Goal: Information Seeking & Learning: Learn about a topic

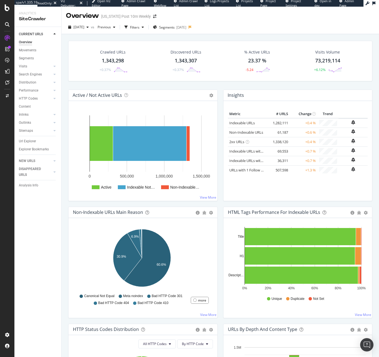
click at [369, 9] on div "Overview New York Post 10m Weekly" at bounding box center [221, 14] width 318 height 14
click at [10, 8] on div at bounding box center [7, 7] width 13 height 7
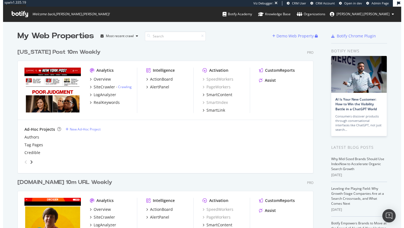
scroll to position [224, 395]
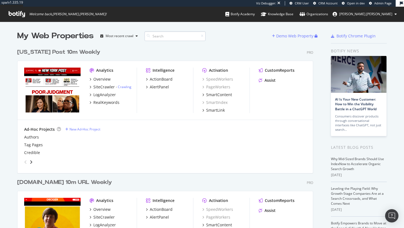
click at [169, 34] on input at bounding box center [174, 36] width 61 height 10
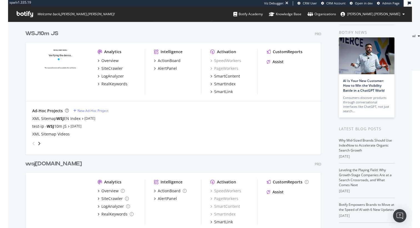
scroll to position [19, 0]
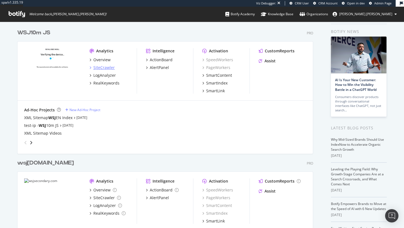
type input "wsj"
click at [102, 68] on div "SiteCrawler" at bounding box center [103, 68] width 21 height 6
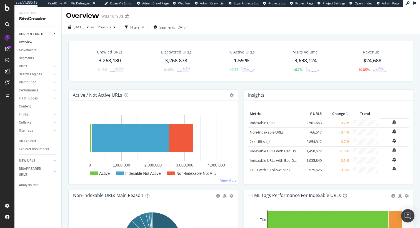
click at [102, 16] on div "WSJ 10m JS" at bounding box center [112, 17] width 22 height 6
click at [24, 20] on div "SiteCrawler" at bounding box center [38, 19] width 38 height 6
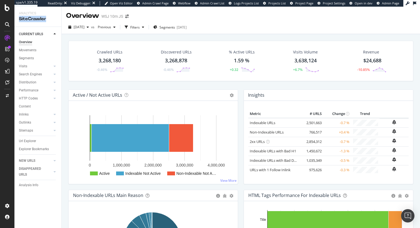
click at [24, 20] on div "SiteCrawler" at bounding box center [38, 19] width 38 height 6
click at [38, 19] on div "SiteCrawler" at bounding box center [38, 19] width 38 height 6
click at [84, 28] on span "[DATE]" at bounding box center [79, 27] width 11 height 5
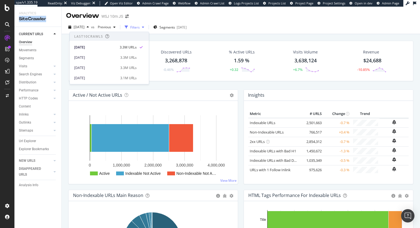
click at [140, 26] on div "Filters" at bounding box center [134, 27] width 9 height 5
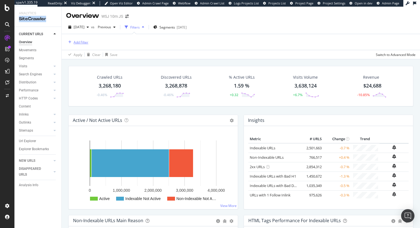
click at [78, 40] on div "Add Filter" at bounding box center [81, 42] width 15 height 5
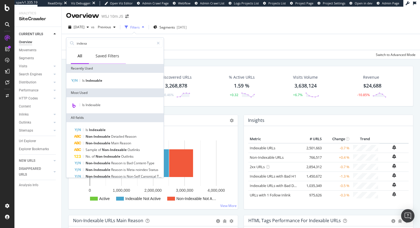
type input "indexa"
click at [107, 56] on div "Saved Filters" at bounding box center [107, 56] width 24 height 6
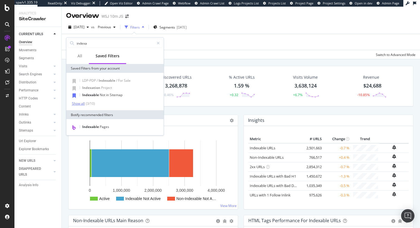
click at [82, 102] on div "Show all" at bounding box center [78, 104] width 13 height 4
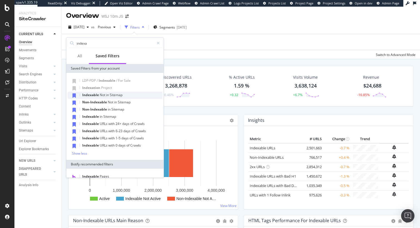
click at [109, 96] on span "in" at bounding box center [108, 95] width 4 height 5
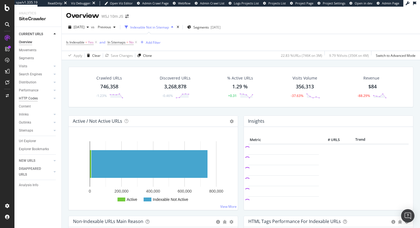
click at [29, 96] on div "HTTP Codes" at bounding box center [28, 99] width 19 height 6
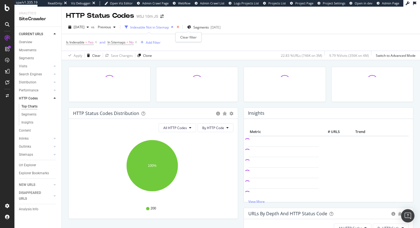
click at [179, 27] on icon "times" at bounding box center [178, 27] width 2 height 3
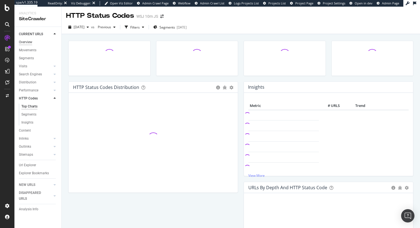
click at [31, 42] on div "Overview" at bounding box center [25, 42] width 13 height 6
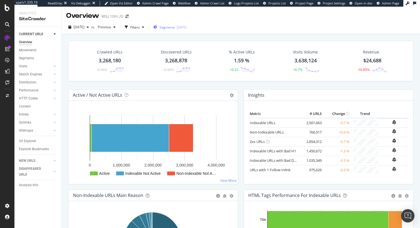
click at [175, 29] on span "Segments" at bounding box center [167, 27] width 16 height 5
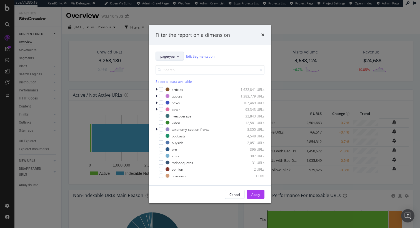
click at [167, 55] on span "pagetype" at bounding box center [167, 56] width 14 height 5
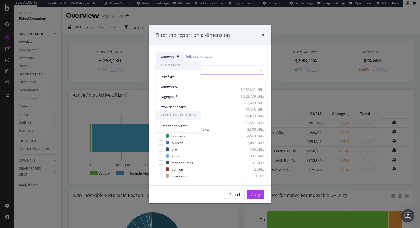
click at [238, 66] on input "modal" at bounding box center [209, 70] width 109 height 10
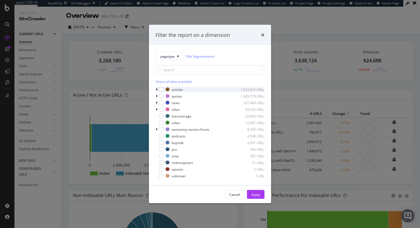
click at [163, 90] on div "articles 1,622,841 URLs" at bounding box center [209, 90] width 109 height 6
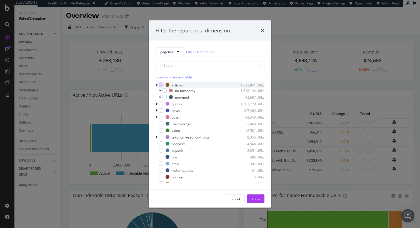
click at [161, 87] on div "modal" at bounding box center [161, 85] width 4 height 4
click at [261, 201] on button "Apply" at bounding box center [255, 199] width 17 height 9
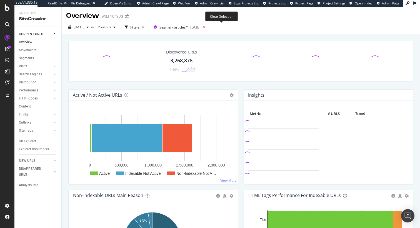
click at [207, 27] on icon at bounding box center [203, 27] width 7 height 8
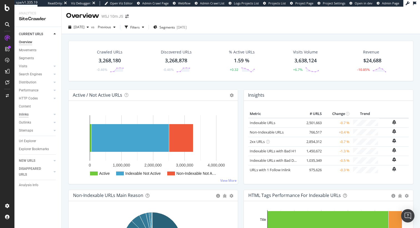
click at [21, 115] on div "Inlinks" at bounding box center [24, 115] width 10 height 6
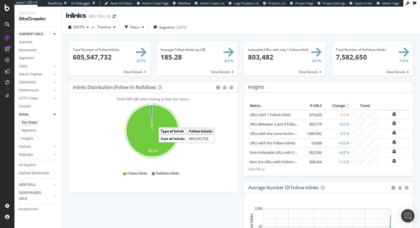
click at [164, 122] on icon "A chart." at bounding box center [152, 131] width 52 height 52
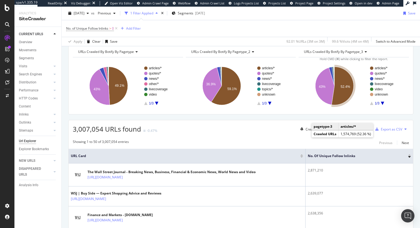
scroll to position [28, 0]
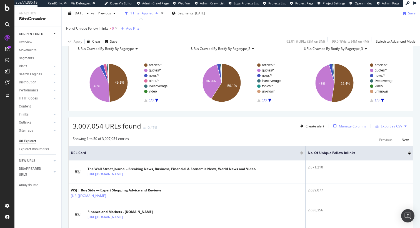
click at [353, 129] on div "Manage Columns" at bounding box center [352, 126] width 27 height 5
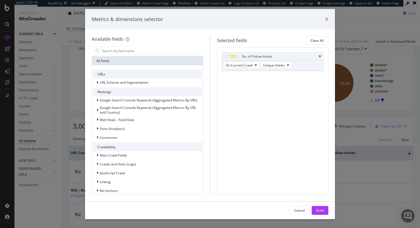
click at [327, 21] on icon "times" at bounding box center [326, 19] width 3 height 4
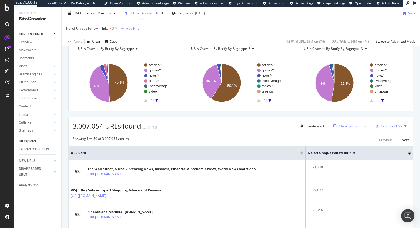
click at [356, 128] on div "Manage Columns" at bounding box center [352, 126] width 27 height 5
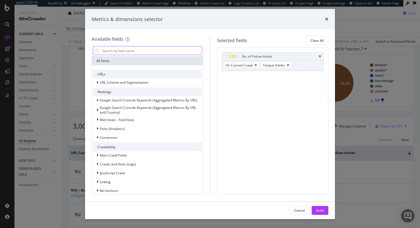
click at [164, 51] on input "modal" at bounding box center [151, 51] width 100 height 8
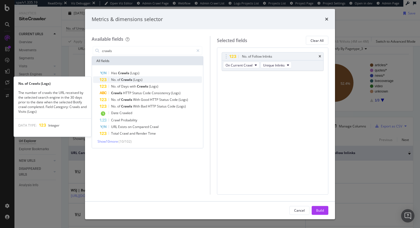
click at [150, 78] on div "No. of Crawls (Logs)" at bounding box center [151, 80] width 102 height 7
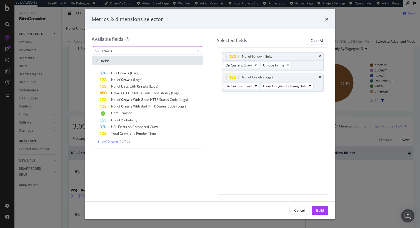
click at [144, 53] on input "crawls" at bounding box center [147, 51] width 92 height 8
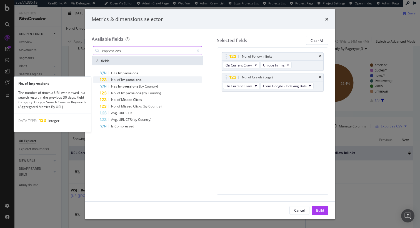
type input "impressions"
click at [149, 77] on div "No. of Impressions" at bounding box center [151, 80] width 102 height 7
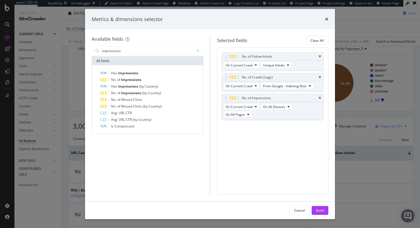
click at [323, 206] on div "Cancel Build" at bounding box center [210, 211] width 250 height 18
click at [319, 208] on div "Build" at bounding box center [320, 210] width 8 height 5
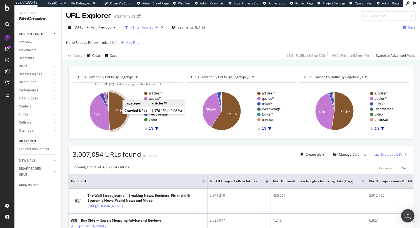
click at [115, 111] on text "49.1%" at bounding box center [119, 111] width 9 height 4
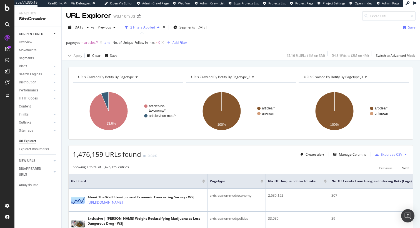
click at [379, 26] on div "Save" at bounding box center [411, 27] width 7 height 5
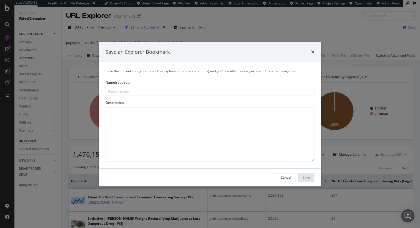
click at [308, 53] on div "Save an Explorer Bookmark" at bounding box center [209, 51] width 209 height 7
click at [315, 52] on div "Save an Explorer Bookmark" at bounding box center [210, 52] width 222 height 21
click at [313, 51] on icon "times" at bounding box center [312, 52] width 3 height 4
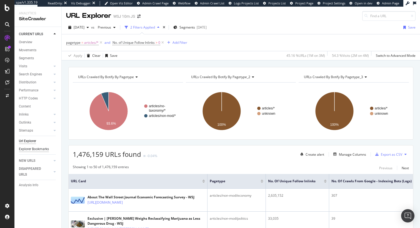
click at [33, 151] on div "Explorer Bookmarks" at bounding box center [34, 150] width 30 height 6
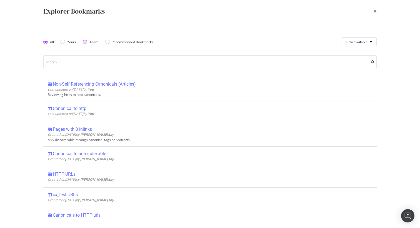
click at [83, 42] on div "Team" at bounding box center [85, 42] width 4 height 4
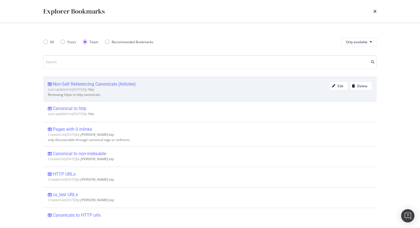
click at [94, 87] on b "You" at bounding box center [91, 89] width 6 height 5
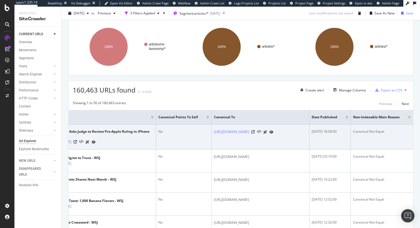
scroll to position [0, 96]
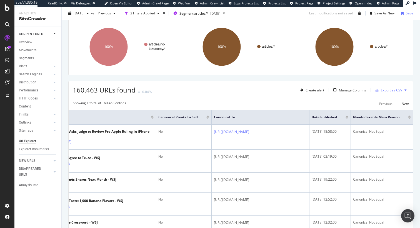
click at [379, 91] on div "Export as CSV" at bounding box center [391, 90] width 21 height 5
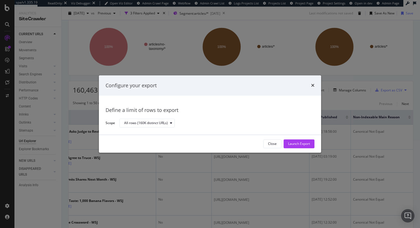
click at [310, 85] on div "Configure your export" at bounding box center [209, 85] width 209 height 7
click at [312, 86] on icon "times" at bounding box center [312, 86] width 3 height 4
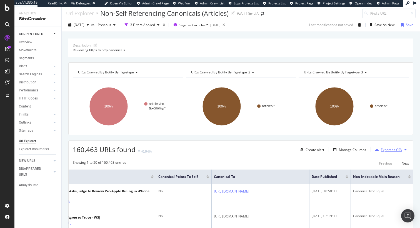
scroll to position [0, 0]
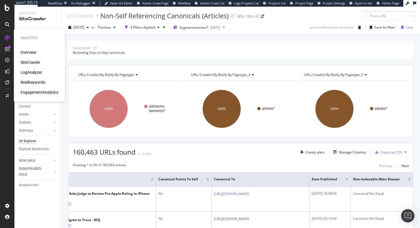
click at [25, 62] on div "SiteCrawler" at bounding box center [31, 63] width 20 height 6
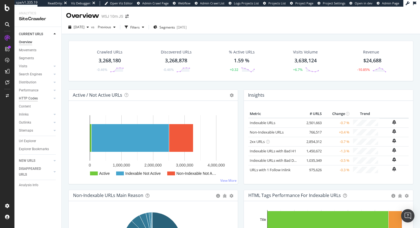
click at [31, 99] on div "HTTP Codes" at bounding box center [28, 99] width 19 height 6
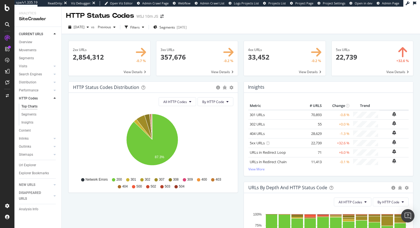
click at [365, 64] on span at bounding box center [372, 58] width 82 height 35
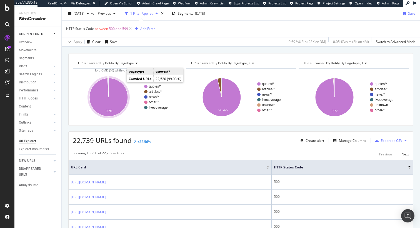
scroll to position [1, 0]
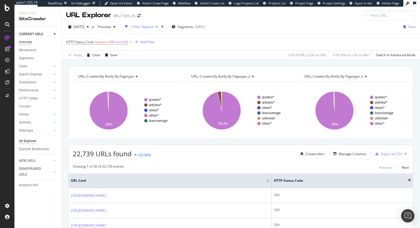
click at [22, 43] on div "Overview" at bounding box center [25, 42] width 13 height 6
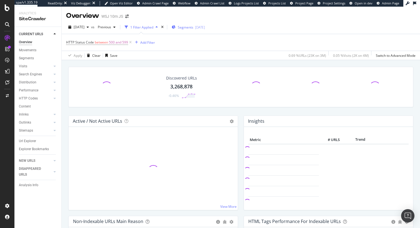
click at [128, 42] on icon at bounding box center [130, 43] width 5 height 6
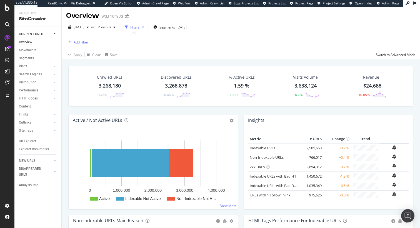
click at [37, 100] on div "HTTP Codes" at bounding box center [28, 99] width 19 height 6
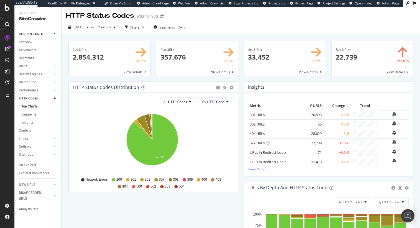
click at [362, 60] on span at bounding box center [372, 58] width 82 height 35
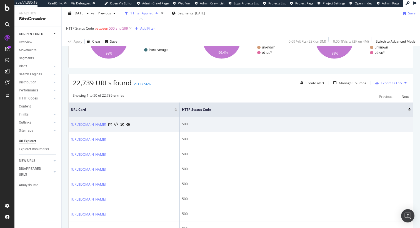
scroll to position [70, 0]
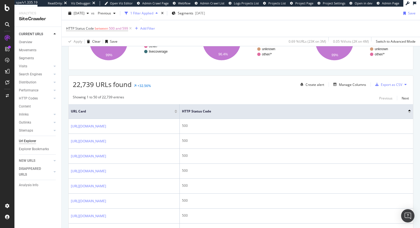
click at [290, 109] on span "HTTP Status Code" at bounding box center [291, 111] width 218 height 5
click at [339, 84] on div "Manage Columns" at bounding box center [352, 84] width 27 height 5
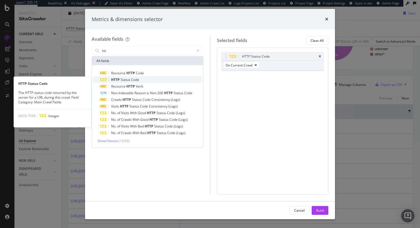
type input "htt"
click at [127, 79] on span "Status" at bounding box center [125, 79] width 11 height 5
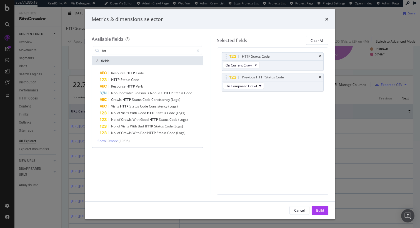
click at [321, 208] on div "Build" at bounding box center [320, 210] width 8 height 5
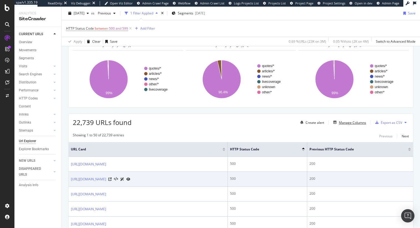
scroll to position [49, 0]
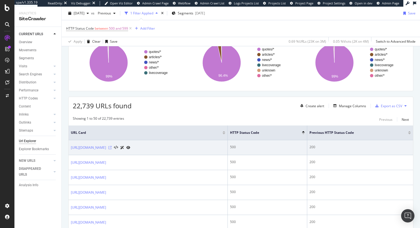
click at [112, 149] on icon at bounding box center [109, 147] width 3 height 3
click at [118, 149] on icon at bounding box center [116, 148] width 4 height 4
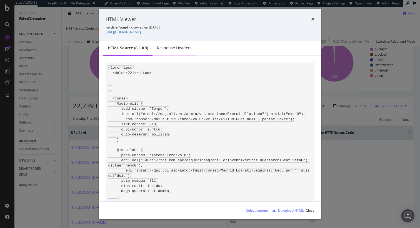
click at [180, 48] on div "Response Headers" at bounding box center [174, 48] width 35 height 6
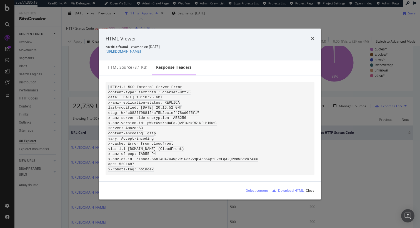
click at [135, 86] on code "HTTP/1.1 500 Internal Server Error content-type: text/html; charset=utf-8 date:…" at bounding box center [182, 128] width 149 height 87
drag, startPoint x: 128, startPoint y: 86, endPoint x: 193, endPoint y: 86, distance: 65.2
click at [193, 86] on pre "HTTP/1.1 500 Internal Server Error content-type: text/html; charset=utf-8 date:…" at bounding box center [209, 128] width 209 height 93
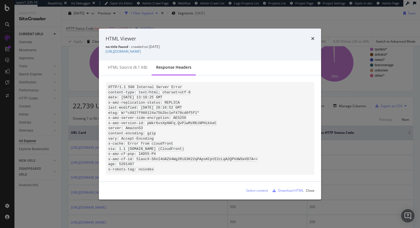
click at [140, 143] on code "HTTP/1.1 500 Internal Server Error content-type: text/html; charset=utf-8 date:…" at bounding box center [182, 128] width 149 height 87
click at [159, 107] on code "HTTP/1.1 500 Internal Server Error content-type: text/html; charset=utf-8 date:…" at bounding box center [182, 128] width 149 height 87
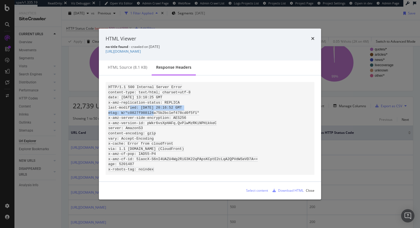
click at [159, 107] on code "HTTP/1.1 500 Internal Server Error content-type: text/html; charset=utf-8 date:…" at bounding box center [182, 128] width 149 height 87
click at [122, 67] on div "HTML source (8.1 KB)" at bounding box center [127, 68] width 39 height 6
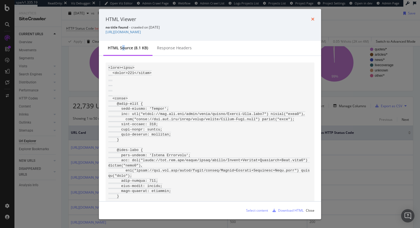
click at [312, 19] on icon "times" at bounding box center [312, 19] width 3 height 4
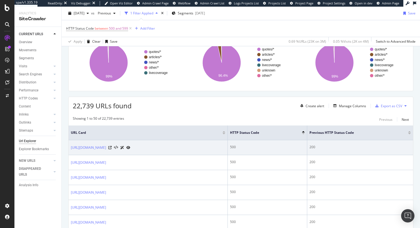
click at [124, 149] on icon at bounding box center [122, 147] width 4 height 3
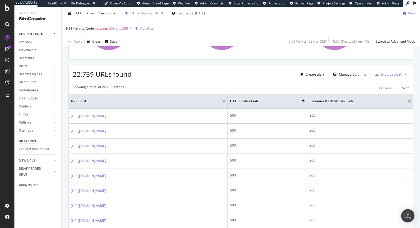
scroll to position [0, 0]
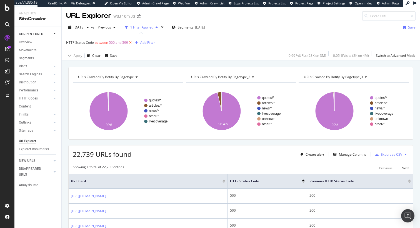
click at [130, 44] on icon at bounding box center [130, 43] width 5 height 6
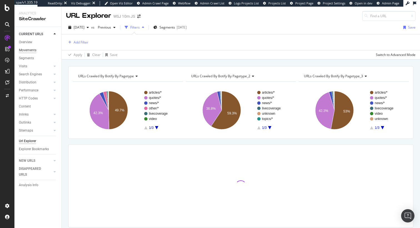
click at [33, 50] on div "Movements" at bounding box center [27, 50] width 17 height 6
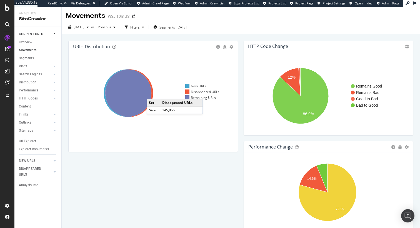
click at [152, 94] on icon at bounding box center [129, 93] width 48 height 48
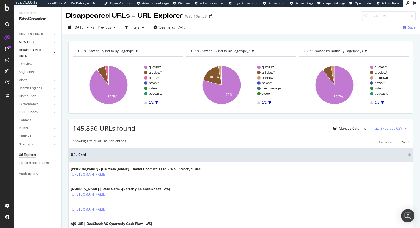
click at [34, 42] on div "NEW URLS" at bounding box center [27, 42] width 16 height 6
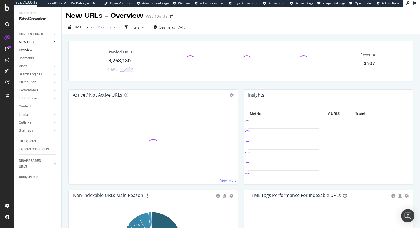
click at [111, 27] on span "Previous" at bounding box center [103, 27] width 16 height 5
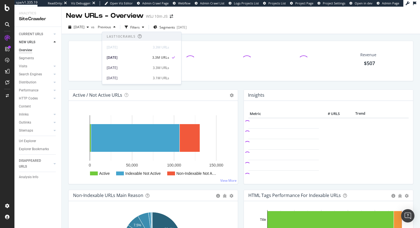
click at [84, 41] on div "Crawled URLs 3,268,180 -0.46% Revenue $507" at bounding box center [240, 61] width 345 height 41
click at [184, 31] on div "Segments 2025-06-25" at bounding box center [169, 27] width 33 height 8
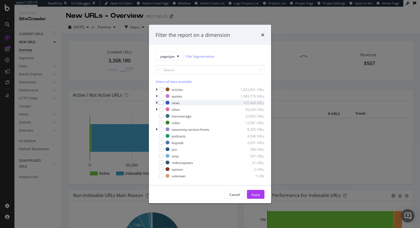
click at [157, 102] on div "modal" at bounding box center [156, 103] width 3 height 6
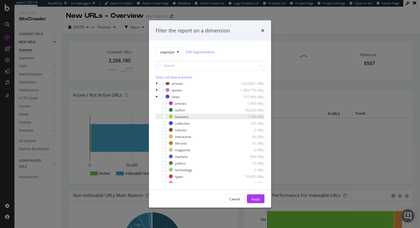
scroll to position [7, 0]
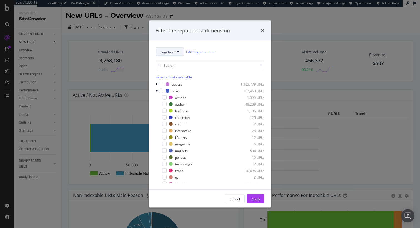
click at [177, 53] on icon "modal" at bounding box center [178, 51] width 2 height 3
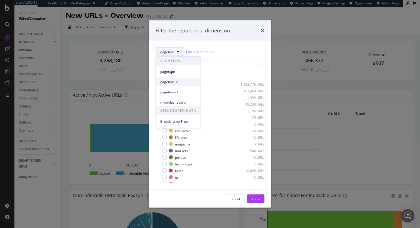
click at [185, 83] on span "pagetype-2" at bounding box center [178, 82] width 36 height 5
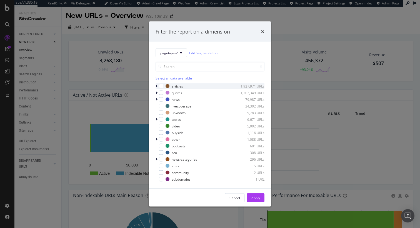
click at [157, 86] on icon "modal" at bounding box center [157, 86] width 2 height 3
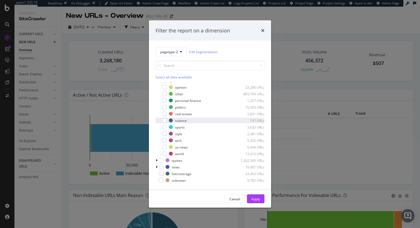
scroll to position [0, 0]
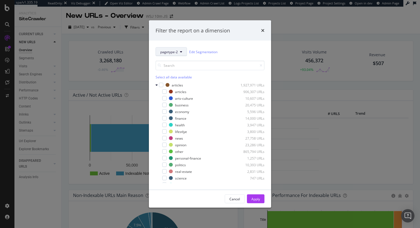
click at [170, 52] on span "pagetype-2" at bounding box center [168, 51] width 17 height 5
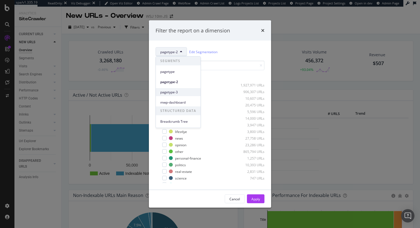
click at [179, 92] on span "pagetype-3" at bounding box center [178, 92] width 36 height 5
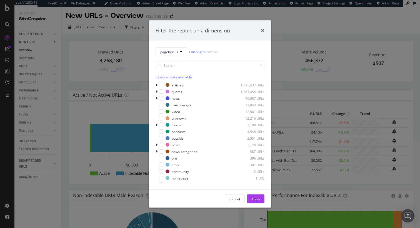
click at [176, 57] on div "Select all data available articles 1,731,437 URLs quotes 1,383,455 URLs news 79…" at bounding box center [209, 119] width 109 height 127
click at [177, 52] on span "pagetype-3" at bounding box center [168, 51] width 17 height 5
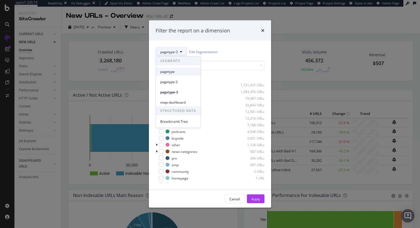
click at [185, 74] on div "pagetype" at bounding box center [178, 72] width 45 height 8
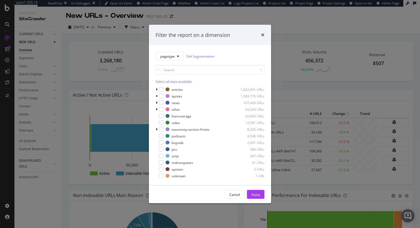
click at [32, 206] on div "Filter the report on a dimension pagetype Edit Segmentation Select all data ava…" at bounding box center [210, 114] width 420 height 228
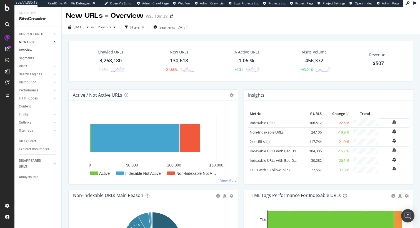
click at [184, 33] on div "2025 Aug. 9th vs Previous Filters Segments 2025-06-25" at bounding box center [241, 28] width 358 height 11
click at [187, 26] on div "[DATE]" at bounding box center [182, 27] width 10 height 5
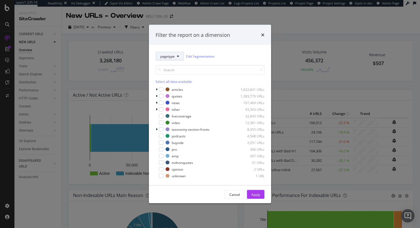
click at [177, 58] on button "pagetype" at bounding box center [169, 56] width 28 height 9
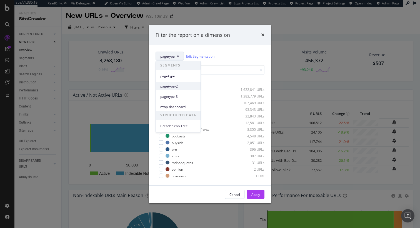
click at [181, 86] on span "pagetype-2" at bounding box center [178, 86] width 36 height 5
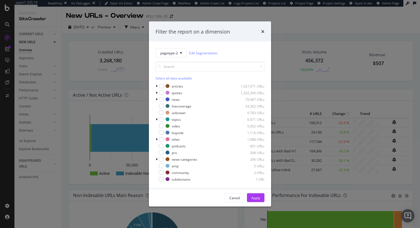
drag, startPoint x: 262, startPoint y: 33, endPoint x: 200, endPoint y: 77, distance: 76.4
click at [262, 33] on icon "times" at bounding box center [262, 31] width 3 height 4
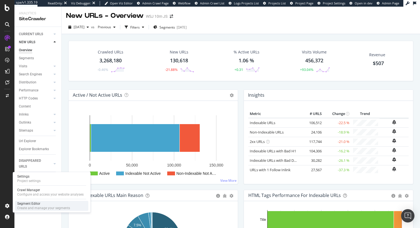
click at [39, 206] on div "Segment Editor" at bounding box center [43, 204] width 53 height 4
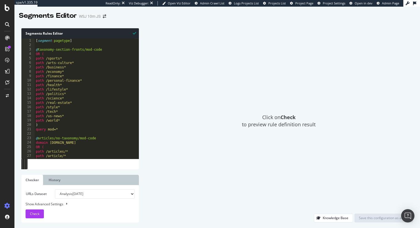
click at [69, 122] on div "[ segment : pagetype ] @ taxonomy-section-fronts/mod-code OR ( path /sports* pa…" at bounding box center [125, 101] width 180 height 125
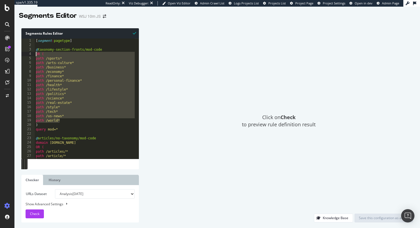
drag, startPoint x: 44, startPoint y: 92, endPoint x: 31, endPoint y: 52, distance: 41.6
click at [31, 52] on div "path /world* 1 2 3 4 5 6 7 8 9 10 11 12 13 14 15 16 17 18 19 20 21 22 23 24 25 …" at bounding box center [79, 99] width 117 height 120
type textarea "OR ( path /sports*"
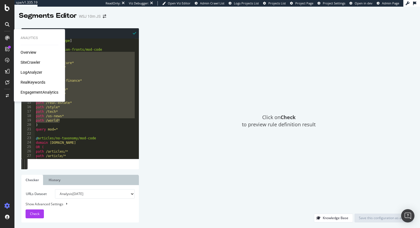
click at [27, 61] on div "SiteCrawler" at bounding box center [31, 63] width 20 height 6
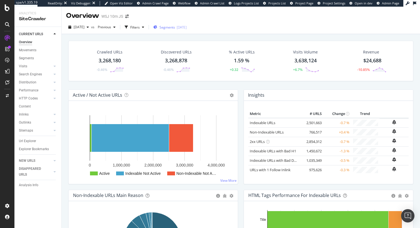
click at [174, 26] on span "Segments" at bounding box center [167, 27] width 16 height 5
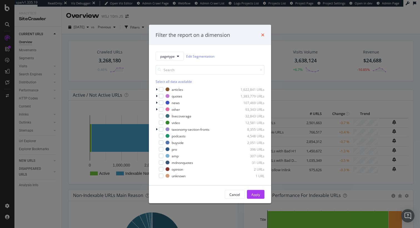
click at [261, 34] on icon "times" at bounding box center [262, 35] width 3 height 4
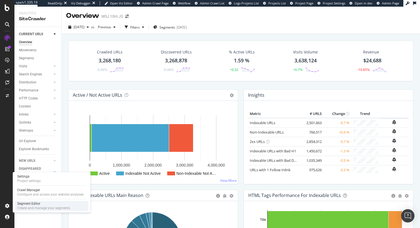
click at [39, 207] on div "Create and manage your segments" at bounding box center [43, 208] width 53 height 4
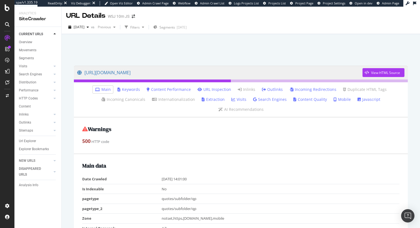
click at [271, 90] on link "Outlinks" at bounding box center [272, 90] width 21 height 6
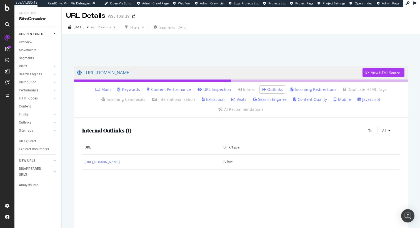
click at [371, 100] on link "Javascript" at bounding box center [368, 100] width 23 height 6
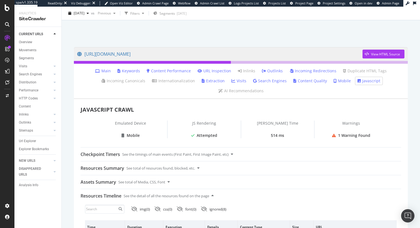
scroll to position [18, 0]
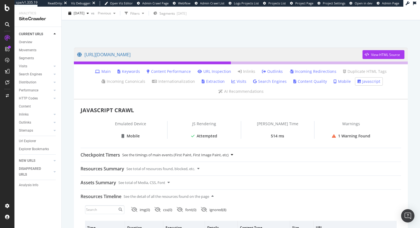
click at [110, 159] on div "Checkpoint Timers" at bounding box center [100, 155] width 39 height 13
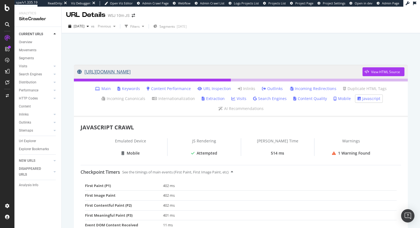
scroll to position [0, 0]
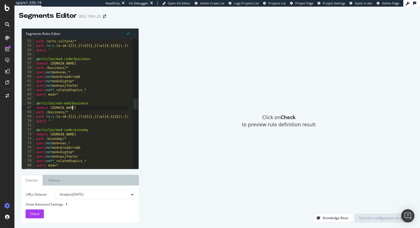
click at [77, 108] on div "domain [DOMAIN_NAME] path /arts-culture/* path rx : \-[a-zA-Z]{1,}[\d]{1,}[\w]{…" at bounding box center [125, 102] width 180 height 135
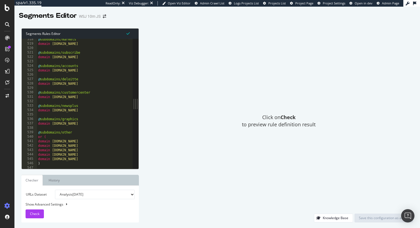
scroll to position [2299, 0]
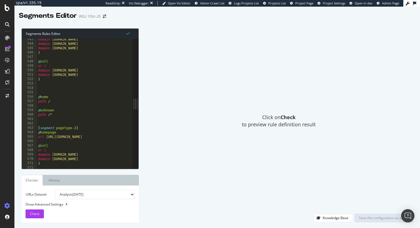
click at [76, 109] on div "domain [DOMAIN_NAME] domain [DOMAIN_NAME] domain [DOMAIN_NAME] ) @ intl or ( do…" at bounding box center [127, 104] width 180 height 135
click at [80, 129] on div "domain [DOMAIN_NAME] domain [DOMAIN_NAME] domain [DOMAIN_NAME] ) @ intl or ( do…" at bounding box center [127, 104] width 180 height 135
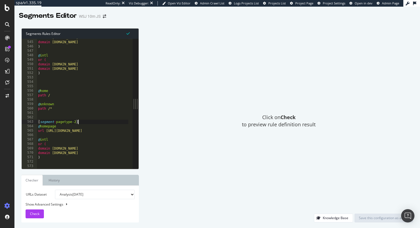
scroll to position [2305, 0]
drag, startPoint x: 41, startPoint y: 123, endPoint x: 85, endPoint y: 125, distance: 44.5
click at [85, 125] on div "domain [DOMAIN_NAME] domain [DOMAIN_NAME] ) @ intl or ( domain [DOMAIN_NAME] do…" at bounding box center [127, 103] width 180 height 135
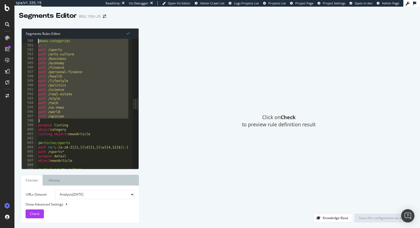
scroll to position [2420, 0]
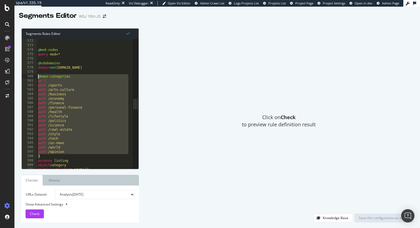
drag, startPoint x: 61, startPoint y: 90, endPoint x: 32, endPoint y: 77, distance: 32.0
click at [32, 77] on div "[segment:pagetype-2] @homepage 572 573 574 575 576 577 578 579 580 581 582 583 …" at bounding box center [77, 104] width 111 height 130
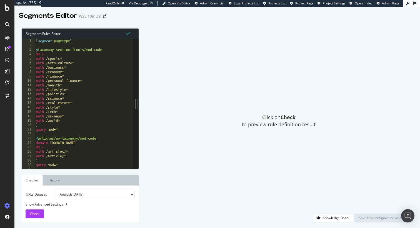
scroll to position [0, 0]
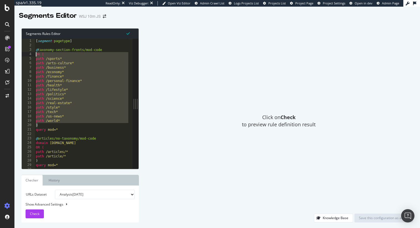
drag, startPoint x: 71, startPoint y: 126, endPoint x: 25, endPoint y: 54, distance: 84.7
click at [25, 54] on div "@news-categories or ( 1 2 3 4 5 6 7 8 9 10 11 12 13 14 15 16 17 18 19 20 21 22 …" at bounding box center [77, 104] width 111 height 130
type textarea "OR ( path /sports*"
click at [153, 143] on div "Click on Check to preview rule definition result" at bounding box center [278, 121] width 268 height 186
click at [146, 53] on div "Click on Check to preview rule definition result" at bounding box center [278, 121] width 268 height 186
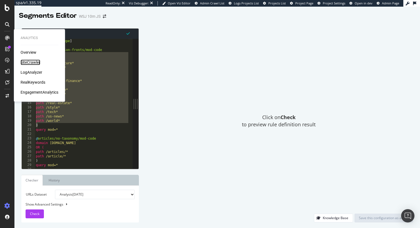
click at [32, 64] on div "SiteCrawler" at bounding box center [31, 63] width 20 height 6
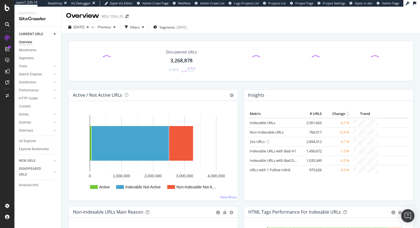
click at [191, 32] on div "2025 Aug. 9th vs Previous Filters Segments 2025-06-25" at bounding box center [241, 28] width 358 height 11
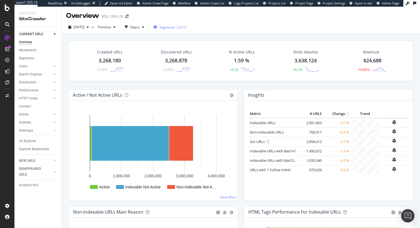
click at [187, 29] on div "[DATE]" at bounding box center [182, 27] width 10 height 5
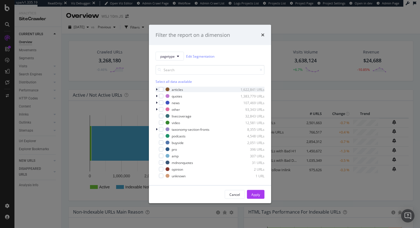
click at [156, 89] on icon "modal" at bounding box center [157, 89] width 2 height 3
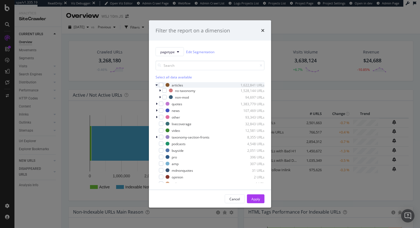
click at [156, 87] on div "modal" at bounding box center [156, 85] width 3 height 6
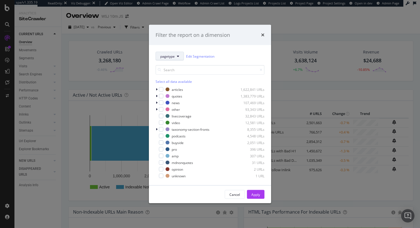
click at [171, 59] on button "pagetype" at bounding box center [169, 56] width 28 height 9
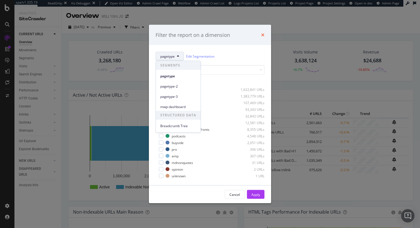
click at [262, 35] on icon "times" at bounding box center [262, 35] width 3 height 4
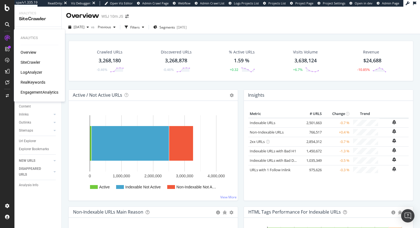
click at [41, 70] on div "LogAnalyzer" at bounding box center [32, 73] width 22 height 6
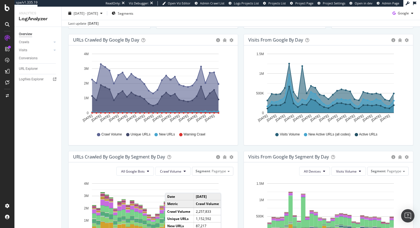
scroll to position [128, 0]
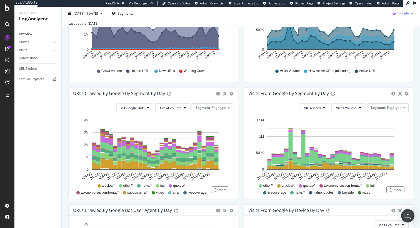
click at [403, 12] on span "Google" at bounding box center [403, 13] width 11 height 5
click at [25, 44] on div "Crawls" at bounding box center [24, 42] width 10 height 6
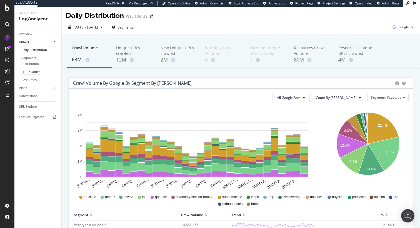
click at [32, 74] on div "HTTP Codes" at bounding box center [30, 72] width 19 height 6
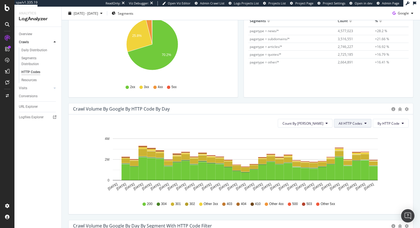
scroll to position [97, 0]
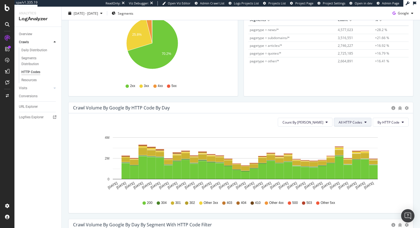
click at [354, 124] on span "All HTTP Codes" at bounding box center [350, 122] width 24 height 5
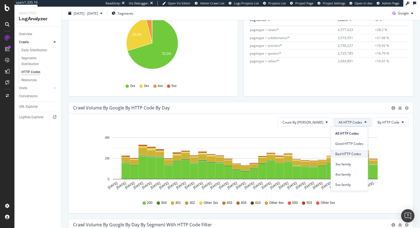
click at [354, 151] on div "Bad HTTP Codes" at bounding box center [349, 154] width 37 height 8
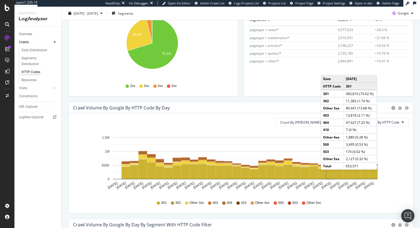
click at [405, 143] on div "Count By Day Bad HTTP Codes By HTTP Code Hold CMD (⌘) while clicking to filter …" at bounding box center [241, 164] width 344 height 100
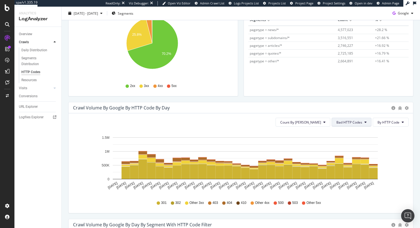
click at [357, 120] on button "Bad HTTP Codes" at bounding box center [351, 122] width 40 height 9
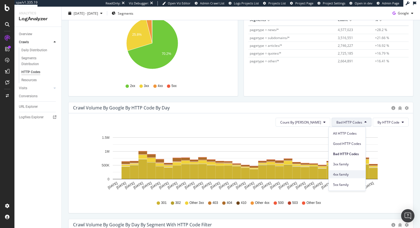
click at [346, 172] on span "4xx family" at bounding box center [347, 174] width 28 height 5
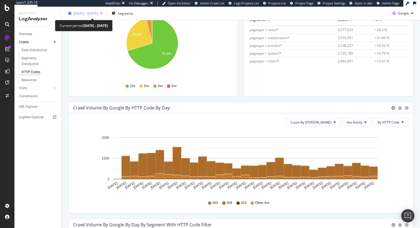
click at [94, 16] on div "2025 Jul. 13th - Aug. 11th" at bounding box center [85, 13] width 39 height 8
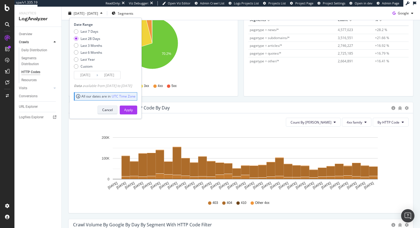
click at [113, 107] on div "Cancel" at bounding box center [107, 110] width 11 height 8
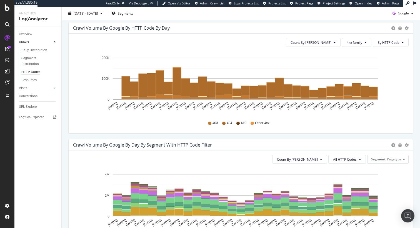
scroll to position [149, 0]
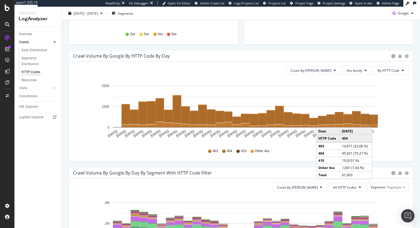
click at [374, 122] on rect "A chart." at bounding box center [373, 119] width 9 height 9
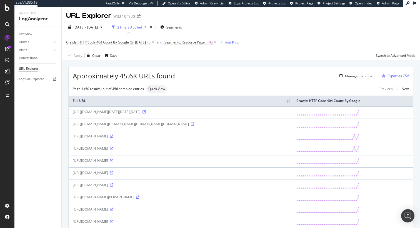
click at [87, 163] on div "https://cn.wsj.com/zh-hant/news/cookie-notice" at bounding box center [180, 161] width 215 height 5
click at [102, 163] on div "https://cn.wsj.com/zh-hant/news/cookie-notice" at bounding box center [180, 161] width 215 height 5
drag, startPoint x: 101, startPoint y: 174, endPoint x: 84, endPoint y: 175, distance: 16.4
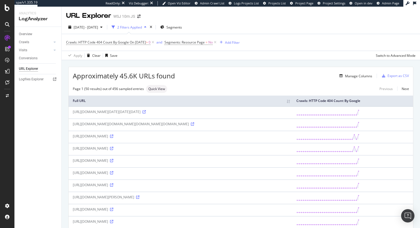
click at [84, 163] on div "https://cn.wsj.com/zh-hant/news/cookie-notice" at bounding box center [180, 161] width 215 height 5
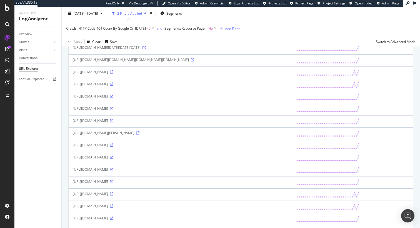
scroll to position [65, 0]
click at [28, 41] on div "Crawls" at bounding box center [24, 42] width 10 height 6
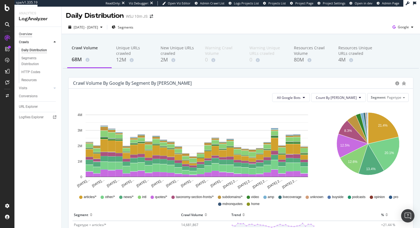
click at [27, 36] on div "Overview" at bounding box center [25, 34] width 13 height 6
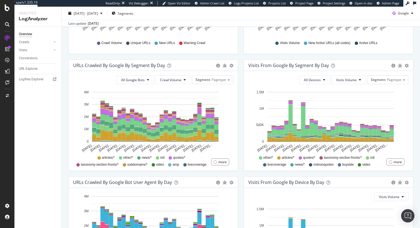
scroll to position [157, 0]
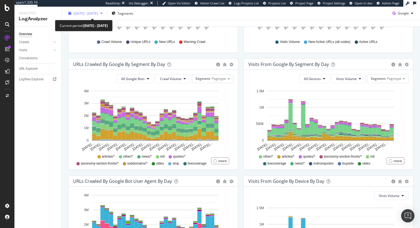
click at [98, 11] on span "2025 Jul. 13th - Aug. 11th" at bounding box center [86, 13] width 24 height 5
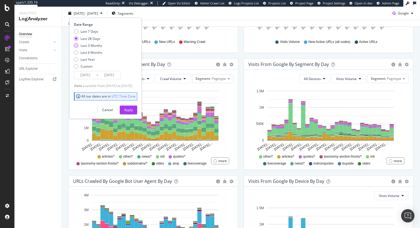
click at [89, 47] on div "Last 3 Months" at bounding box center [92, 45] width 22 height 5
type input "2025/05/12"
click at [133, 108] on div "Apply" at bounding box center [128, 110] width 9 height 5
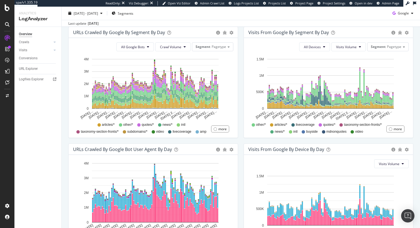
scroll to position [116, 0]
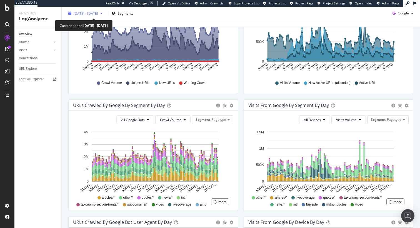
click at [98, 14] on span "2025 May. 12th - Aug. 11th" at bounding box center [86, 13] width 24 height 5
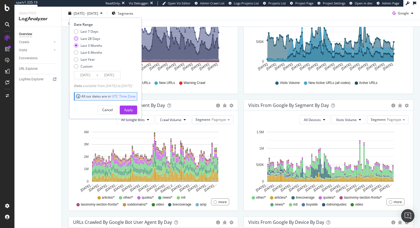
click at [92, 38] on div "Last 28 Days" at bounding box center [91, 38] width 20 height 5
type input "2025/07/15"
click at [133, 108] on div "Apply" at bounding box center [128, 110] width 9 height 5
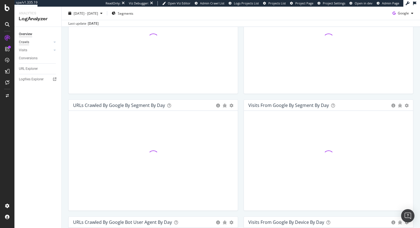
click at [22, 43] on div "Crawls" at bounding box center [24, 42] width 10 height 6
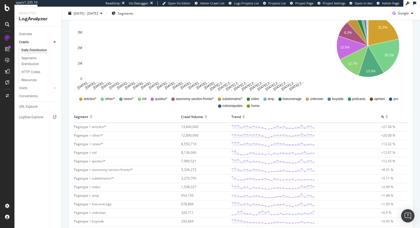
scroll to position [133, 0]
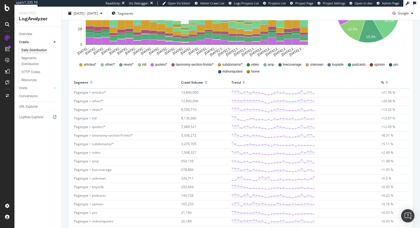
click at [383, 92] on span "+21.56 %" at bounding box center [388, 92] width 14 height 5
click at [98, 93] on span "Pagetype = articles/*" at bounding box center [90, 92] width 32 height 5
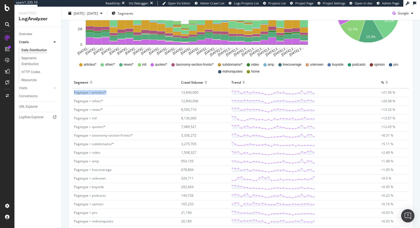
click at [98, 93] on span "Pagetype = articles/*" at bounding box center [90, 92] width 32 height 5
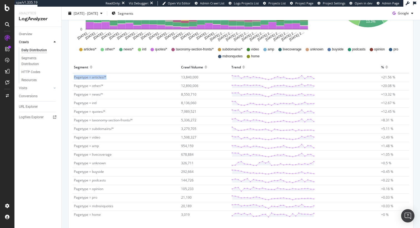
scroll to position [153, 0]
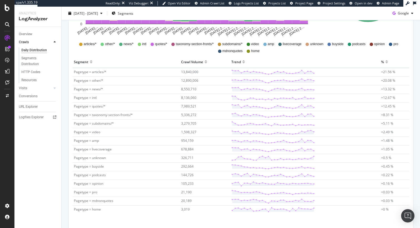
click at [96, 187] on td "Pagetype = opinion" at bounding box center [125, 184] width 107 height 9
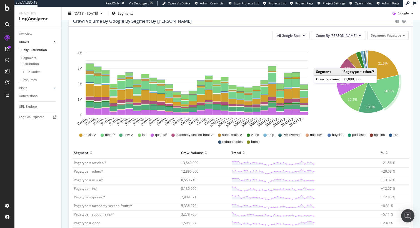
scroll to position [28, 0]
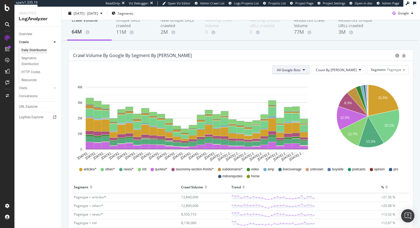
click at [300, 71] on span "All Google Bots" at bounding box center [289, 70] width 24 height 5
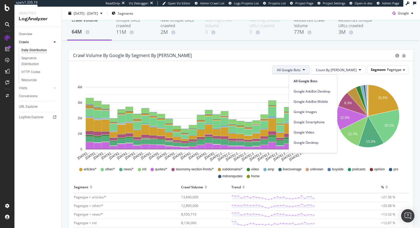
click at [388, 72] on div "Segment Pagetype" at bounding box center [387, 70] width 41 height 8
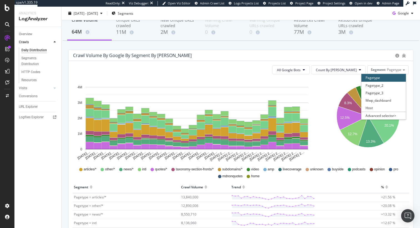
click at [404, 124] on div "21.6% 20.1% 8.3% 12.5% 12.7% 13.3% Segment Crawl Volume Pagetype = articles/* 1…" at bounding box center [368, 120] width 85 height 83
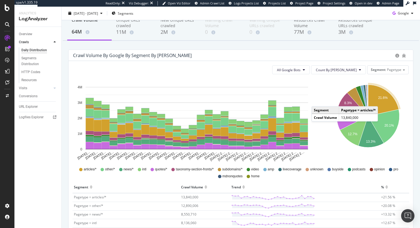
click at [379, 101] on icon "A chart." at bounding box center [383, 100] width 31 height 31
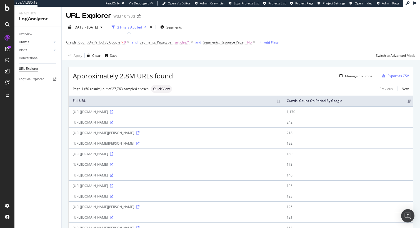
click at [26, 41] on div "Crawls" at bounding box center [24, 42] width 10 height 6
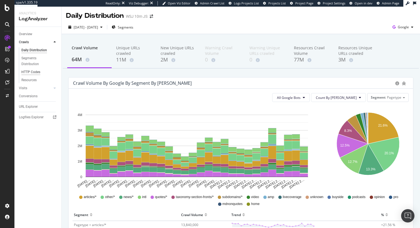
click at [36, 69] on div "HTTP Codes" at bounding box center [30, 72] width 19 height 6
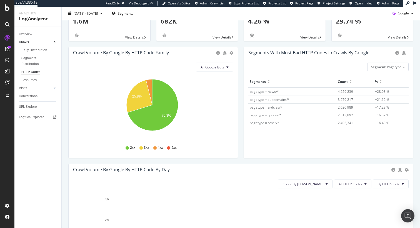
scroll to position [118, 0]
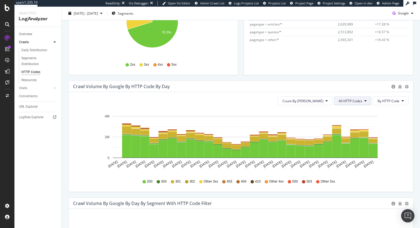
click at [357, 98] on button "All HTTP Codes" at bounding box center [352, 101] width 37 height 9
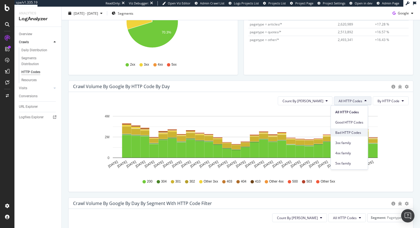
click at [355, 134] on span "Bad HTTP Codes" at bounding box center [349, 132] width 28 height 5
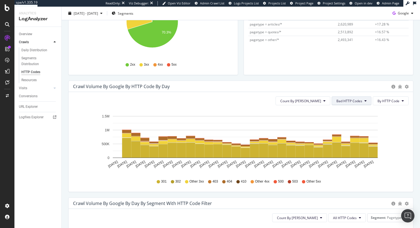
click at [364, 102] on icon at bounding box center [365, 100] width 2 height 3
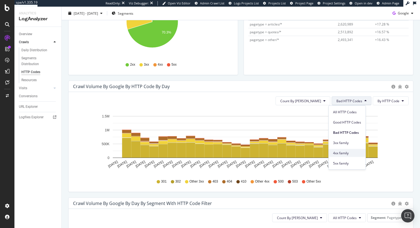
click at [353, 155] on span "4xx family" at bounding box center [347, 153] width 28 height 5
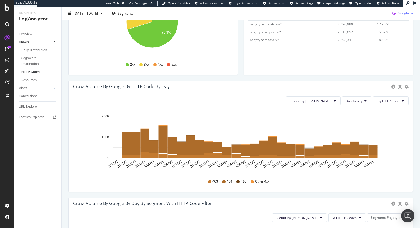
click at [401, 12] on span "Google" at bounding box center [403, 13] width 11 height 5
click at [399, 47] on span "OpenAI" at bounding box center [403, 44] width 21 height 5
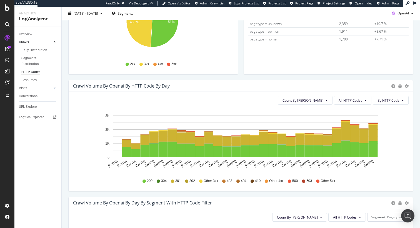
scroll to position [119, 0]
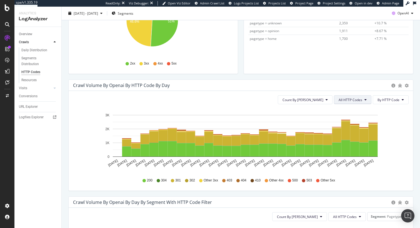
click at [350, 101] on span "All HTTP Codes" at bounding box center [350, 100] width 24 height 5
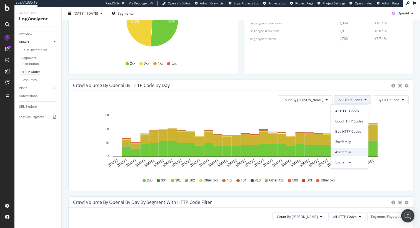
click at [349, 151] on span "4xx family" at bounding box center [349, 152] width 28 height 5
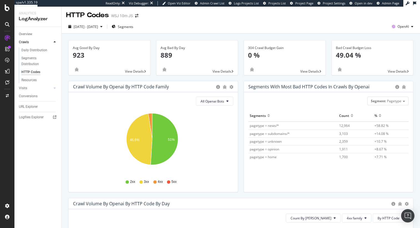
scroll to position [1, 0]
click at [306, 72] on span "View Details" at bounding box center [309, 71] width 19 height 5
click at [313, 72] on span "View Details" at bounding box center [309, 72] width 19 height 5
click at [250, 69] on icon "bug" at bounding box center [252, 70] width 4 height 4
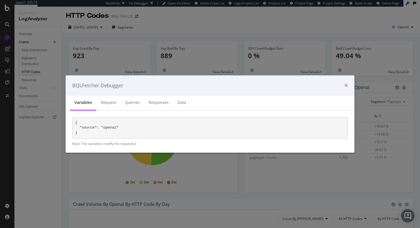
click at [347, 86] on icon "times" at bounding box center [345, 86] width 3 height 4
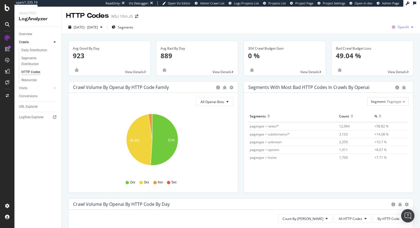
click at [397, 29] on span "OpenAI" at bounding box center [402, 27] width 11 height 5
click at [347, 58] on p "49.04 %" at bounding box center [372, 55] width 73 height 9
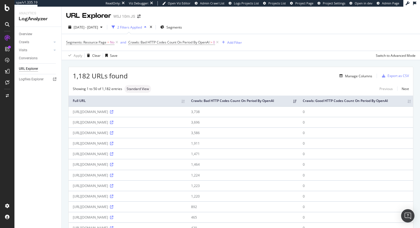
click at [268, 102] on th "Crawls: Bad HTTP Codes Count On Period By OpenAI" at bounding box center [243, 101] width 112 height 11
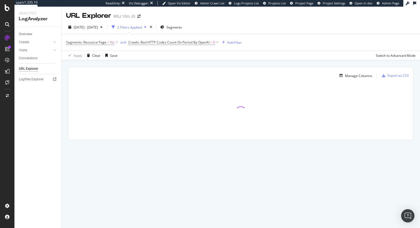
click at [268, 102] on div at bounding box center [241, 112] width 344 height 56
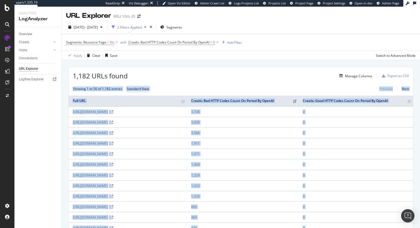
click at [298, 138] on td "3,586" at bounding box center [243, 133] width 112 height 11
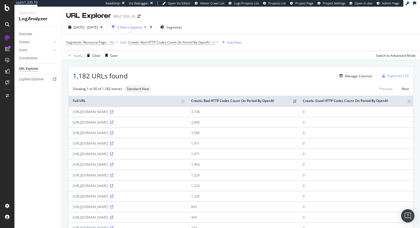
click at [255, 117] on td "3,738" at bounding box center [243, 112] width 112 height 11
click at [255, 116] on td "3,738" at bounding box center [243, 112] width 112 height 11
click at [332, 115] on td "0" at bounding box center [355, 112] width 114 height 11
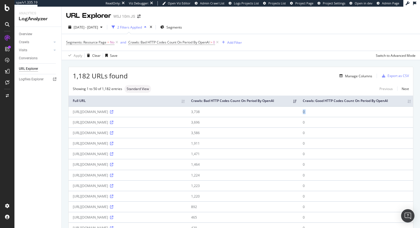
click at [332, 115] on td "0" at bounding box center [355, 112] width 114 height 11
click at [113, 114] on icon at bounding box center [111, 111] width 3 height 3
click at [143, 114] on div "https://www.wsj.com/news/types/europe-news" at bounding box center [128, 112] width 110 height 5
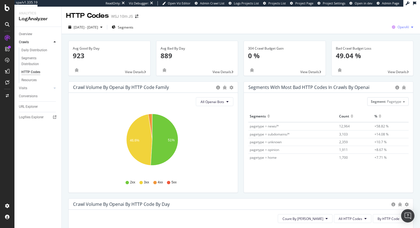
drag, startPoint x: 397, startPoint y: 23, endPoint x: 394, endPoint y: 31, distance: 8.5
click at [397, 23] on button "OpenAI" at bounding box center [402, 27] width 26 height 9
click at [371, 42] on span "Other AI Bots" at bounding box center [370, 42] width 21 height 5
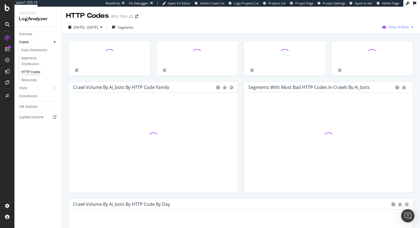
click at [398, 32] on div "2025 Jul. 15th - Aug. 11th Segments Other AI Bots" at bounding box center [241, 28] width 358 height 11
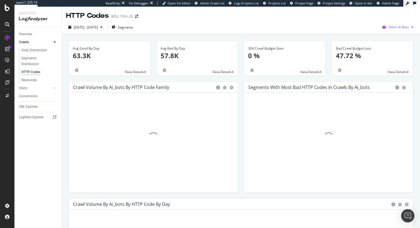
click at [397, 28] on span "Other AI Bots" at bounding box center [398, 27] width 21 height 5
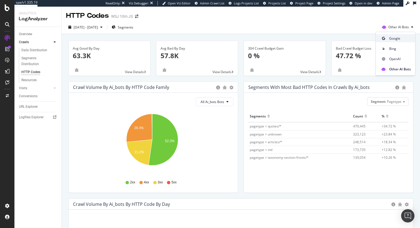
click at [393, 36] on span "Google" at bounding box center [400, 38] width 22 height 5
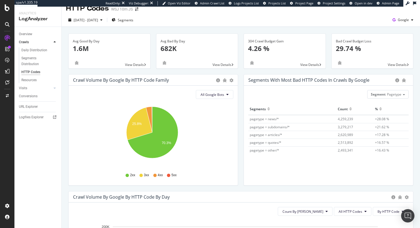
scroll to position [8, 0]
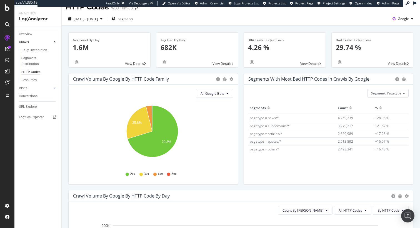
click at [259, 41] on div "304 Crawl Budget Gain" at bounding box center [284, 40] width 73 height 5
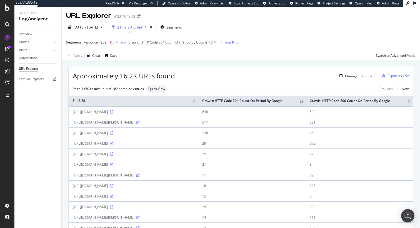
click at [263, 117] on td "638" at bounding box center [251, 112] width 107 height 11
click at [338, 115] on td "532" at bounding box center [358, 112] width 107 height 11
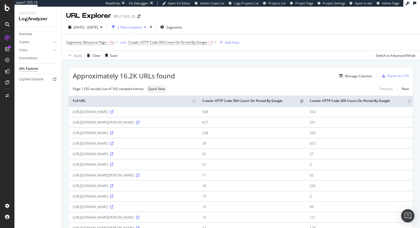
click at [263, 117] on td "638" at bounding box center [251, 112] width 107 height 11
click at [339, 117] on td "532" at bounding box center [358, 112] width 107 height 11
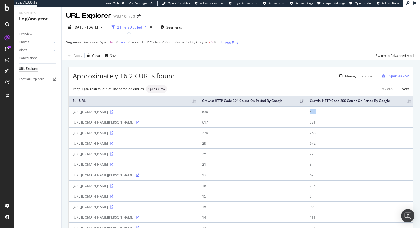
click at [339, 117] on td "532" at bounding box center [358, 112] width 107 height 11
click at [27, 37] on div "Overview" at bounding box center [25, 34] width 13 height 6
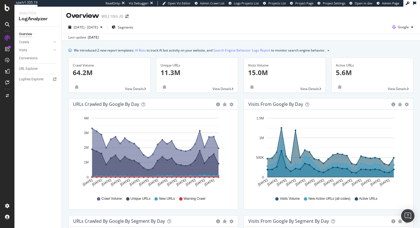
click at [255, 105] on div "Visits from Google by day" at bounding box center [275, 105] width 55 height 6
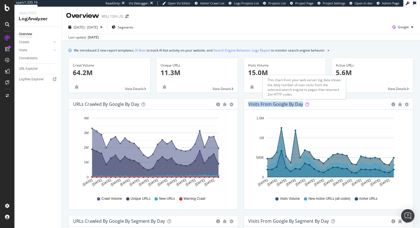
click at [305, 105] on icon at bounding box center [307, 105] width 4 height 4
click at [35, 70] on div "URL Explorer" at bounding box center [28, 69] width 19 height 6
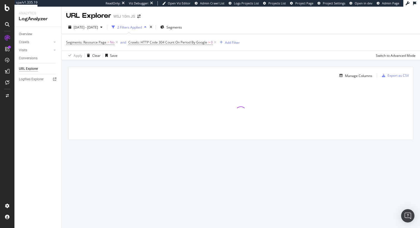
click at [142, 28] on div "2 Filters Applied" at bounding box center [129, 27] width 25 height 5
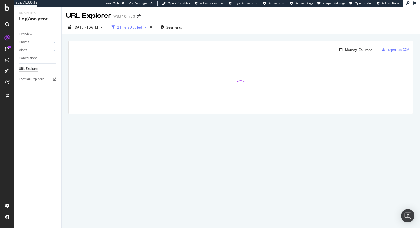
click at [142, 28] on div "2 Filters Applied" at bounding box center [129, 27] width 25 height 5
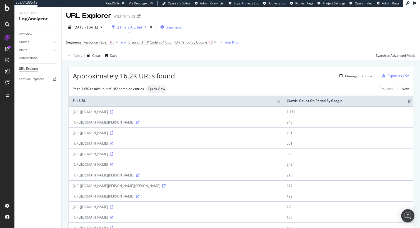
click at [182, 25] on span "Segments" at bounding box center [174, 27] width 16 height 5
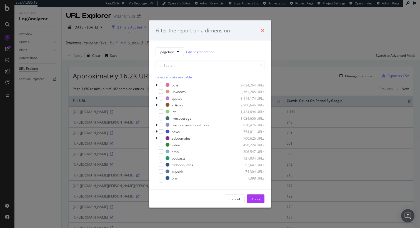
click at [264, 30] on icon "times" at bounding box center [262, 30] width 3 height 4
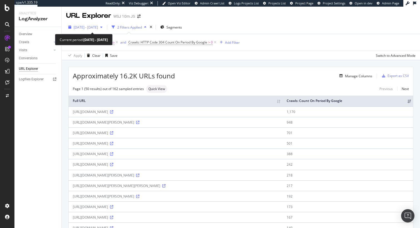
click at [105, 31] on button "2025 Jul. 15th - Aug. 11th" at bounding box center [85, 27] width 39 height 9
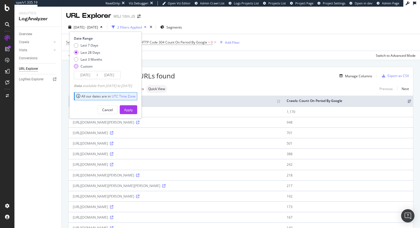
click at [83, 69] on div "Custom" at bounding box center [87, 66] width 12 height 5
click at [87, 76] on input "2025/07/15" at bounding box center [85, 75] width 22 height 8
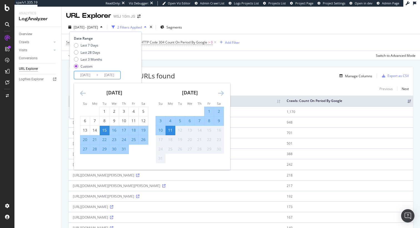
click at [135, 63] on div "Last 7 Days Last 28 Days Last 3 Months Custom" at bounding box center [105, 57] width 62 height 28
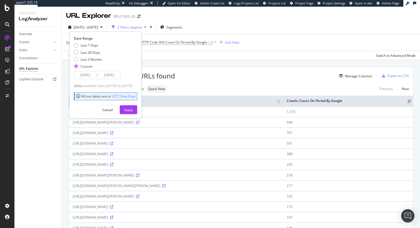
click at [200, 60] on div "Apply Clear Save Switch to Advanced Mode" at bounding box center [241, 55] width 358 height 9
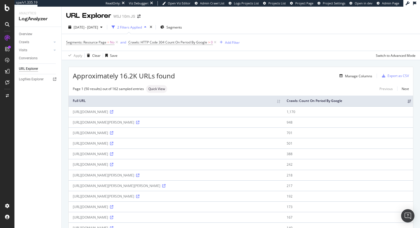
click at [24, 32] on div "Overview" at bounding box center [25, 34] width 13 height 6
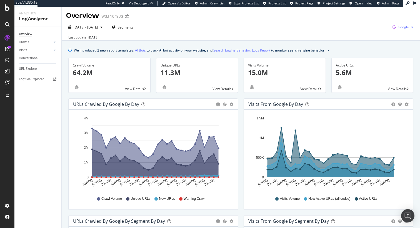
click at [401, 26] on span "Google" at bounding box center [403, 27] width 11 height 5
click at [358, 45] on span at bounding box center [355, 42] width 7 height 7
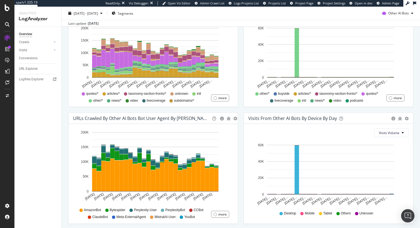
scroll to position [180, 0]
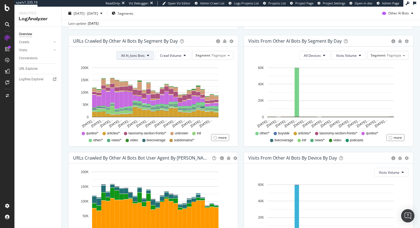
click at [126, 58] on button "All Ai_bots Bots" at bounding box center [134, 55] width 37 height 9
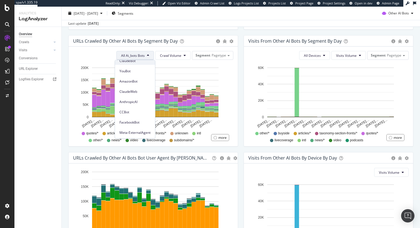
scroll to position [57, 0]
click at [132, 79] on span "AmazonBot" at bounding box center [134, 81] width 31 height 5
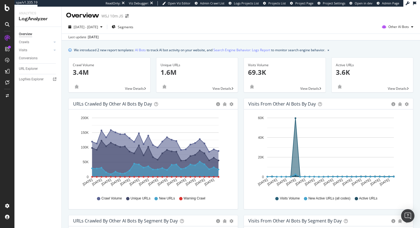
scroll to position [0, 0]
click at [340, 39] on div "Last update Aug. 12, 2025" at bounding box center [241, 37] width 358 height 7
click at [401, 29] on span "Other AI Bots" at bounding box center [398, 27] width 21 height 5
click at [400, 67] on span "Other AI Bots" at bounding box center [400, 69] width 22 height 5
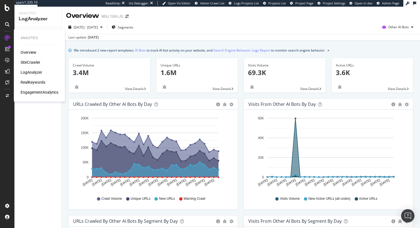
click at [35, 73] on div "LogAnalyzer" at bounding box center [32, 73] width 22 height 6
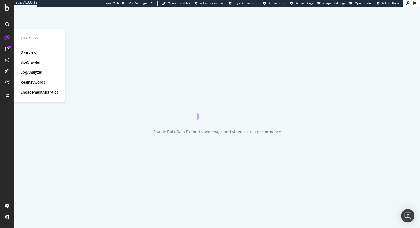
click at [37, 82] on div "RealKeywords" at bounding box center [33, 83] width 25 height 6
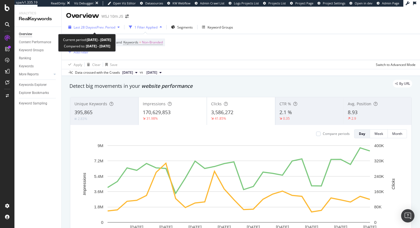
click at [101, 26] on span "vs Prev. Period" at bounding box center [104, 27] width 22 height 5
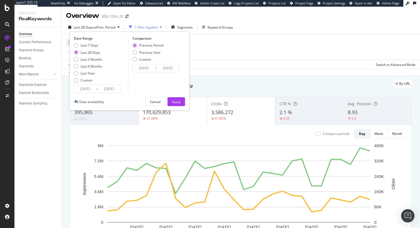
click at [91, 99] on div "Data availability" at bounding box center [89, 101] width 30 height 9
click at [91, 100] on div "Data availability" at bounding box center [91, 102] width 25 height 5
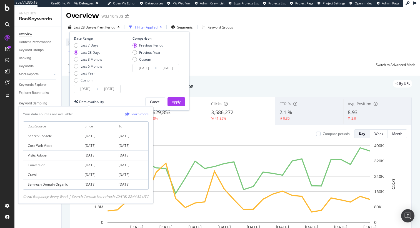
click at [138, 137] on td "2025 Aug. 8th" at bounding box center [131, 137] width 34 height 10
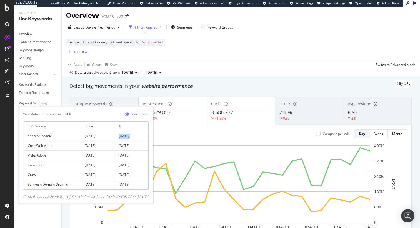
click at [138, 137] on td "2025 Aug. 8th" at bounding box center [131, 137] width 34 height 10
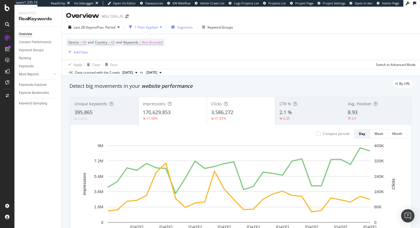
click at [187, 29] on span "Segments" at bounding box center [185, 27] width 16 height 5
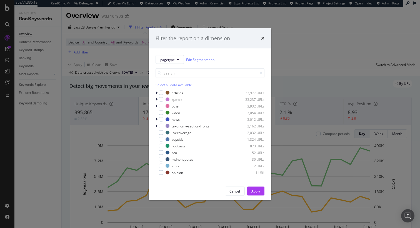
click at [259, 37] on div "Filter the report on a dimension" at bounding box center [209, 38] width 109 height 7
click at [262, 37] on icon "times" at bounding box center [262, 38] width 3 height 4
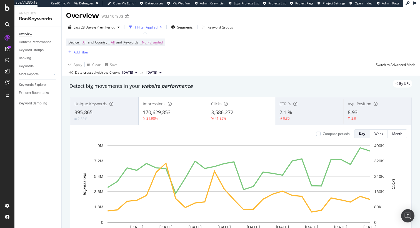
click at [157, 30] on div "1 Filter Applied" at bounding box center [145, 27] width 37 height 8
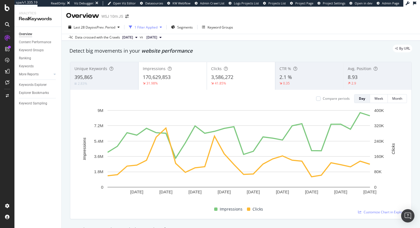
click at [157, 31] on div "1 Filter Applied" at bounding box center [145, 27] width 37 height 8
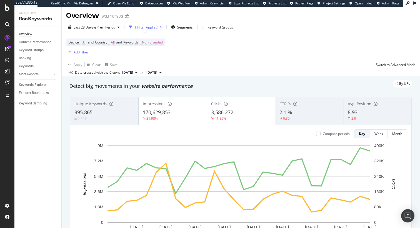
click at [79, 49] on div "Add Filter" at bounding box center [77, 52] width 22 height 6
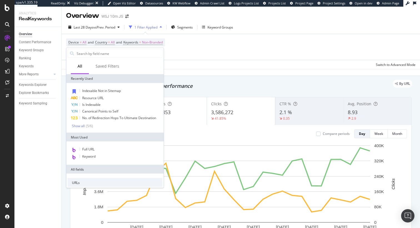
click at [238, 37] on div "Device = All and Country = All and Keywords = Non-Branded Add Filter" at bounding box center [240, 47] width 349 height 26
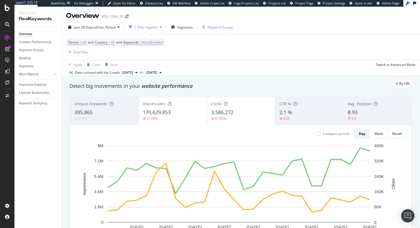
click at [219, 27] on div "Keyword Groups" at bounding box center [220, 27] width 26 height 5
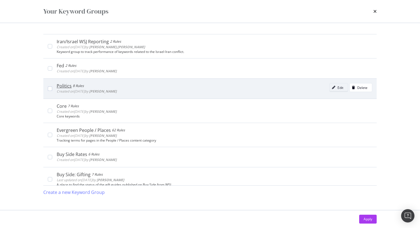
click at [332, 88] on icon "modal" at bounding box center [333, 87] width 3 height 3
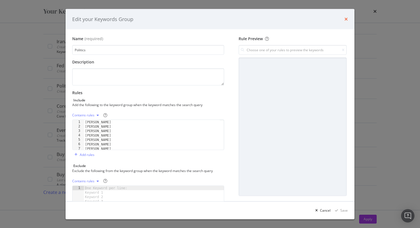
click at [346, 17] on icon "times" at bounding box center [345, 19] width 3 height 4
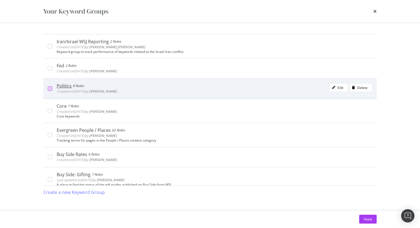
click at [52, 89] on div "modal" at bounding box center [50, 89] width 4 height 4
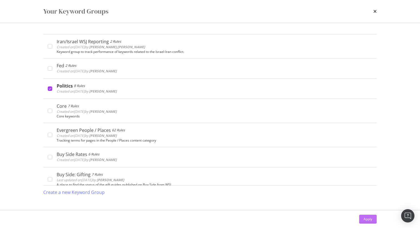
click at [364, 218] on div "Apply" at bounding box center [367, 219] width 9 height 5
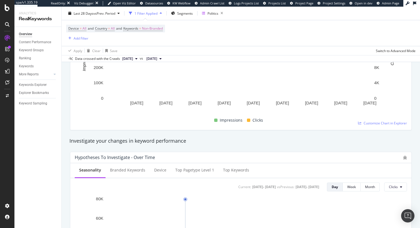
scroll to position [84, 0]
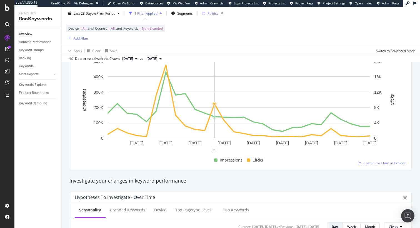
click at [213, 14] on div "Politics" at bounding box center [212, 13] width 11 height 5
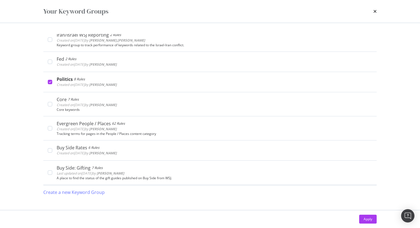
scroll to position [0, 0]
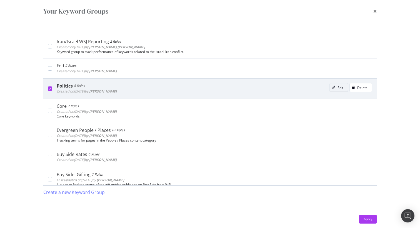
click at [331, 90] on div "Edit" at bounding box center [337, 88] width 14 height 8
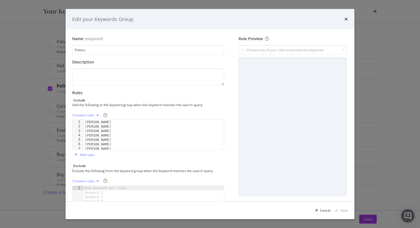
scroll to position [6, 0]
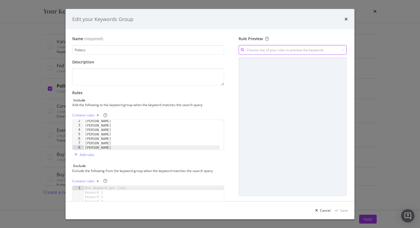
click at [280, 50] on input "modal" at bounding box center [292, 50] width 108 height 10
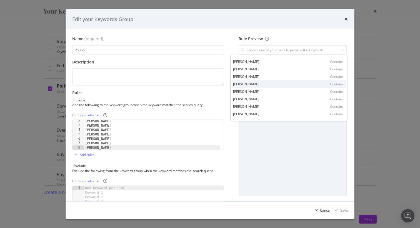
click at [276, 86] on div "kamala harris Contains" at bounding box center [289, 84] width 114 height 7
type input "kamala harris"
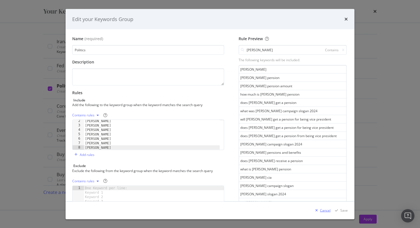
click at [320, 212] on div "modal" at bounding box center [316, 210] width 7 height 3
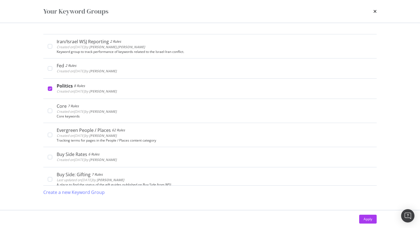
click at [373, 16] on div "times" at bounding box center [374, 11] width 3 height 9
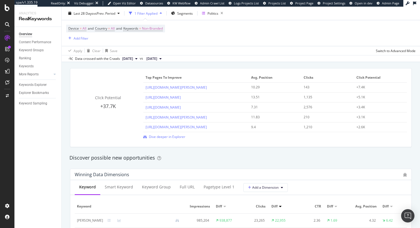
scroll to position [416, 0]
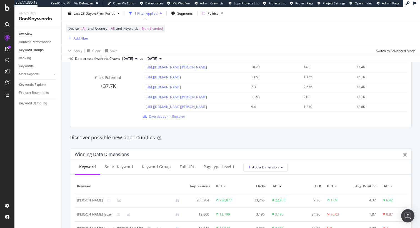
click at [34, 52] on div "Keyword Groups" at bounding box center [31, 50] width 25 height 6
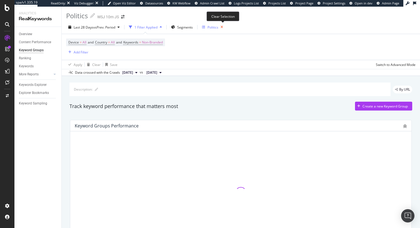
click at [225, 26] on icon "button" at bounding box center [221, 27] width 7 height 8
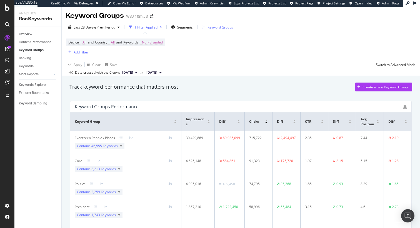
click at [33, 36] on link "Overview" at bounding box center [38, 34] width 39 height 6
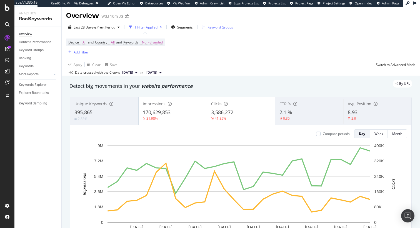
click at [231, 30] on div "Keyword Groups" at bounding box center [217, 27] width 31 height 8
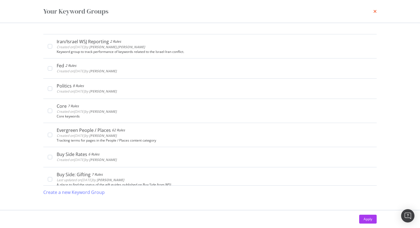
click at [374, 13] on icon "times" at bounding box center [374, 11] width 3 height 4
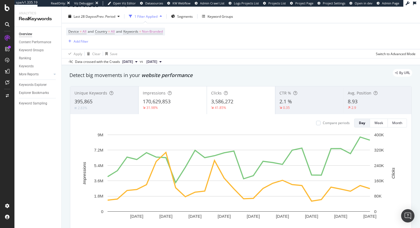
scroll to position [11, 0]
click at [229, 19] on div "Keyword Groups" at bounding box center [217, 16] width 31 height 8
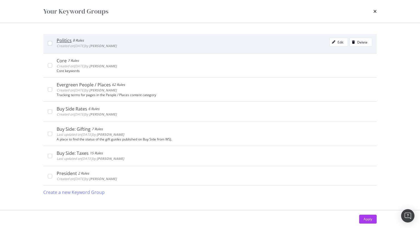
scroll to position [0, 0]
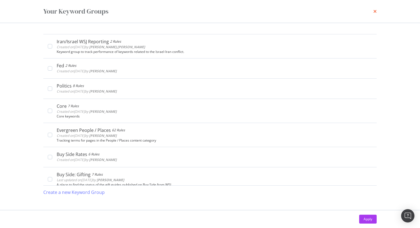
click at [375, 14] on icon "times" at bounding box center [374, 11] width 3 height 4
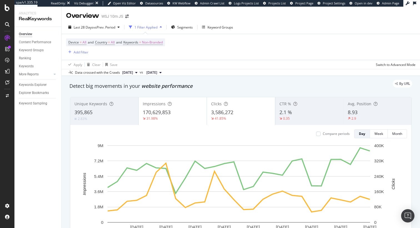
click at [109, 112] on div "395,865" at bounding box center [104, 112] width 60 height 7
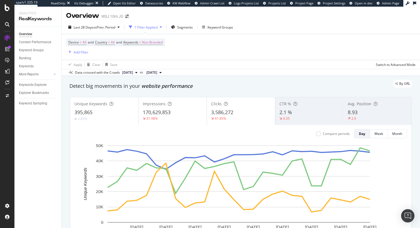
click at [154, 115] on span "170,629,853" at bounding box center [157, 112] width 28 height 7
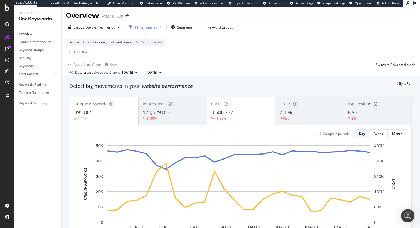
click at [171, 114] on div "170,629,853" at bounding box center [173, 112] width 60 height 7
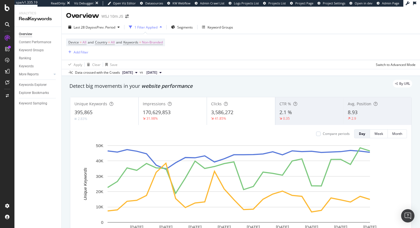
click at [315, 115] on div "2.1 %" at bounding box center [309, 112] width 60 height 7
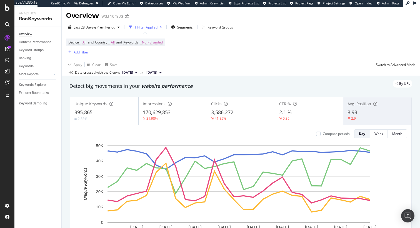
click at [289, 120] on div "0.35" at bounding box center [286, 118] width 14 height 5
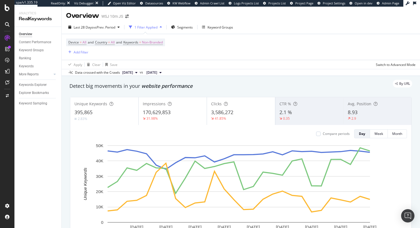
click at [116, 110] on div "395,865" at bounding box center [104, 112] width 60 height 7
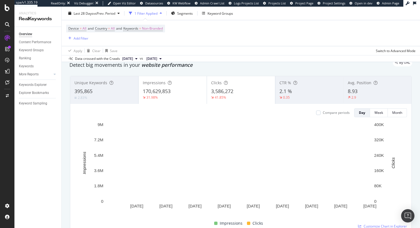
scroll to position [54, 0]
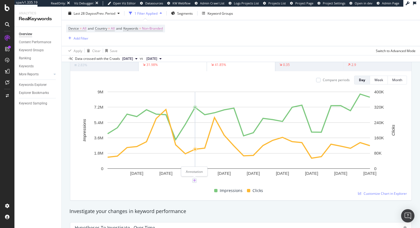
click at [195, 181] on icon "plus" at bounding box center [194, 180] width 3 height 3
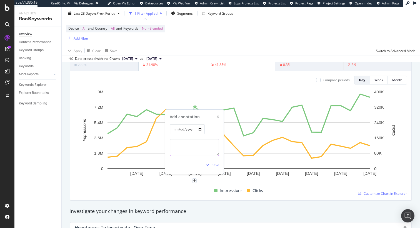
click at [193, 146] on textarea at bounding box center [194, 147] width 49 height 17
click at [218, 117] on icon "xmark" at bounding box center [218, 116] width 2 height 3
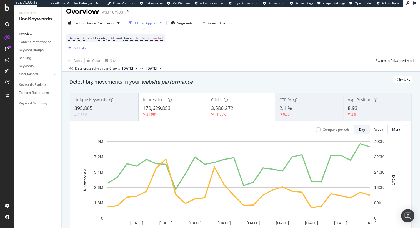
scroll to position [0, 0]
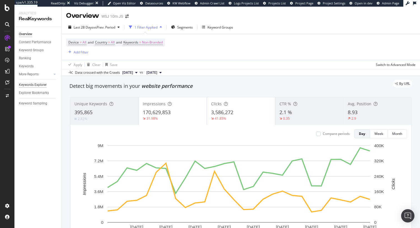
click at [37, 84] on div "Keywords Explorer" at bounding box center [33, 85] width 28 height 6
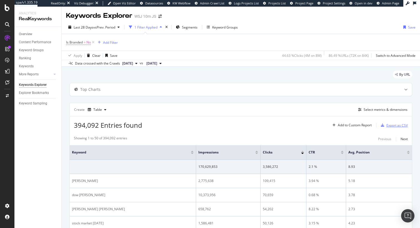
click at [390, 128] on div "Export as CSV" at bounding box center [396, 125] width 21 height 5
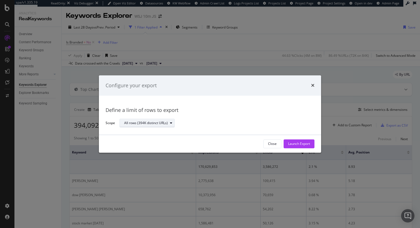
click at [157, 126] on div "All rows (394K distinct URLs)" at bounding box center [149, 124] width 50 height 8
click at [276, 146] on div "Close" at bounding box center [272, 144] width 9 height 5
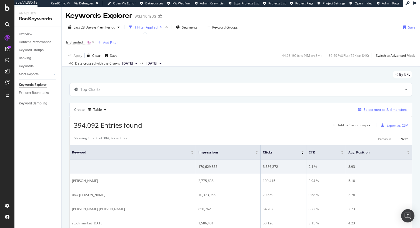
click at [368, 108] on div "Select metrics & dimensions" at bounding box center [385, 109] width 44 height 5
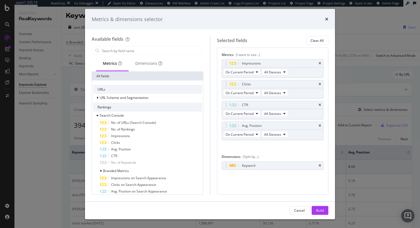
click at [136, 45] on div "modal" at bounding box center [148, 50] width 112 height 11
click at [137, 48] on input "modal" at bounding box center [151, 51] width 100 height 8
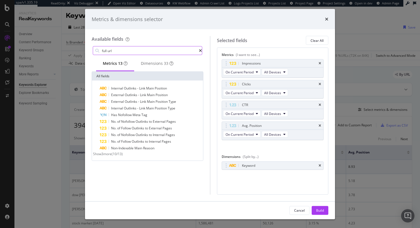
type input "full url"
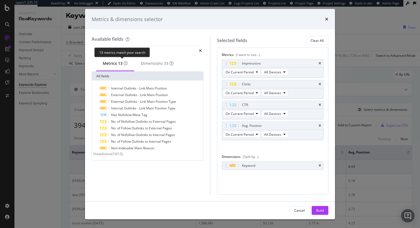
click at [118, 50] on div "13 metrics match your search" at bounding box center [122, 52] width 56 height 10
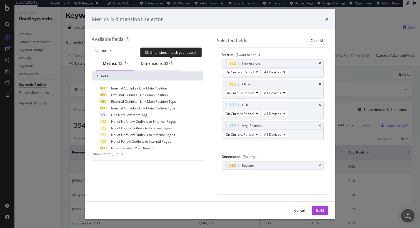
click at [168, 66] on div "33" at bounding box center [166, 64] width 4 height 6
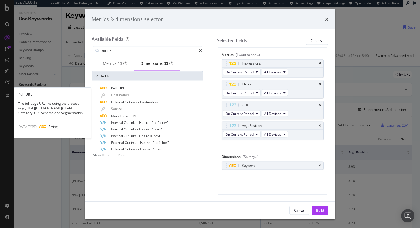
click at [126, 86] on div "Full URL Full URL The full page URL, including the protocol (e.g., https://www.…" at bounding box center [147, 121] width 111 height 81
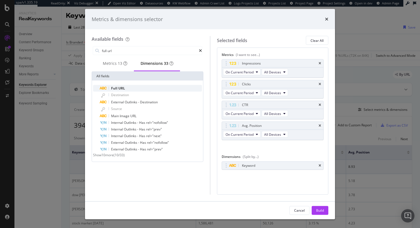
click at [126, 90] on div "Full URL" at bounding box center [151, 88] width 102 height 7
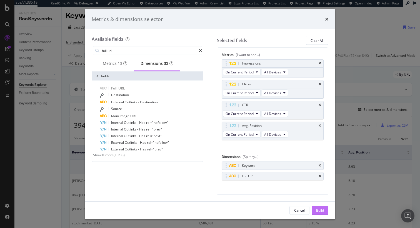
click at [317, 207] on div "Build" at bounding box center [320, 211] width 8 height 8
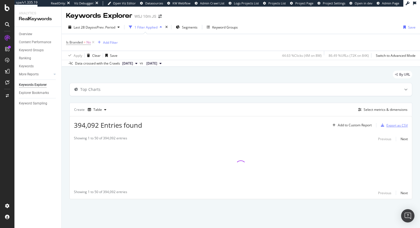
click at [399, 124] on div "Export as CSV" at bounding box center [396, 125] width 21 height 5
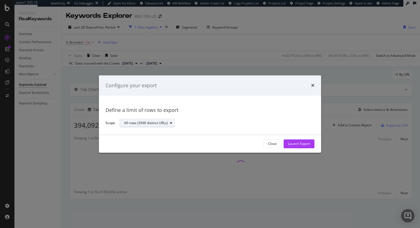
click at [127, 120] on div "All rows (394K distinct URLs)" at bounding box center [149, 124] width 50 height 8
click at [169, 143] on div "Define a limit" at bounding box center [150, 142] width 56 height 7
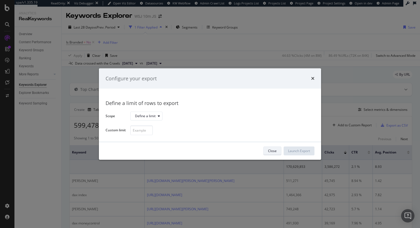
click at [273, 151] on div "Close" at bounding box center [272, 151] width 9 height 5
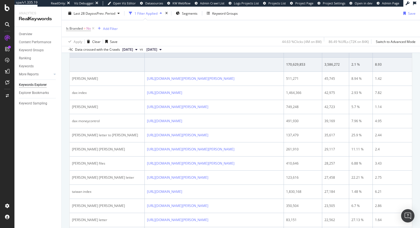
scroll to position [51, 0]
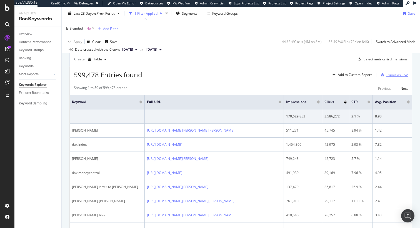
click at [389, 75] on div "Export as CSV" at bounding box center [396, 75] width 21 height 5
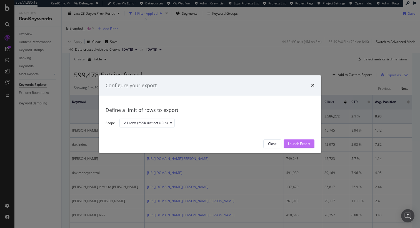
click at [307, 145] on div "Launch Export" at bounding box center [299, 144] width 22 height 5
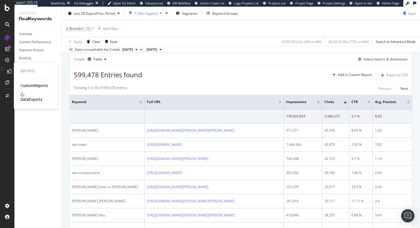
click at [31, 97] on div "DataExports" at bounding box center [32, 100] width 22 height 6
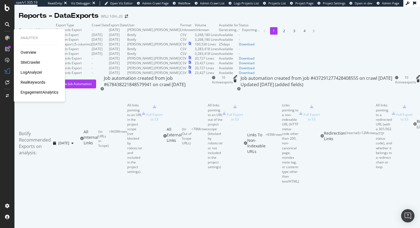
click at [31, 82] on div "RealKeywords" at bounding box center [33, 83] width 25 height 6
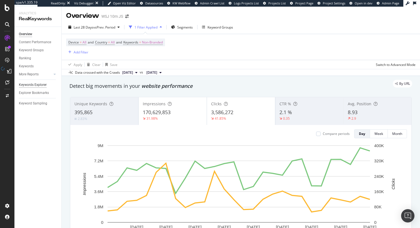
click at [38, 86] on div "Keywords Explorer" at bounding box center [33, 85] width 28 height 6
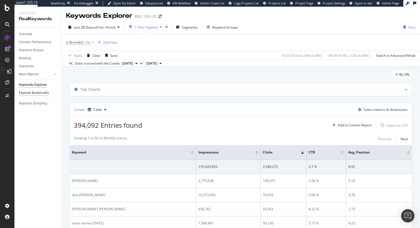
click at [29, 93] on div "Explorer Bookmarks" at bounding box center [34, 93] width 30 height 6
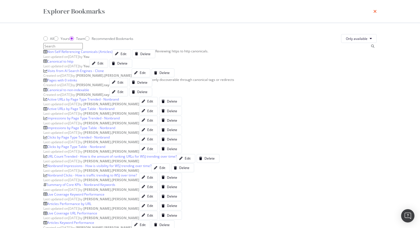
click at [373, 11] on icon "times" at bounding box center [374, 11] width 3 height 4
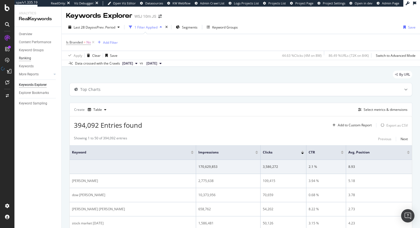
click at [28, 60] on div "Ranking" at bounding box center [25, 59] width 12 height 6
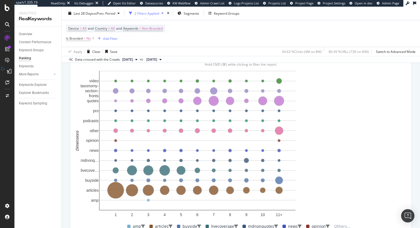
scroll to position [397, 0]
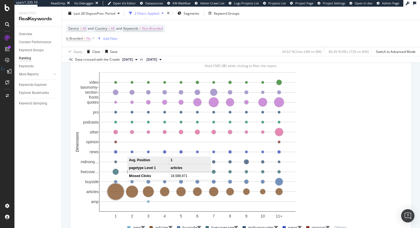
click at [115, 196] on circle "A chart." at bounding box center [115, 192] width 17 height 17
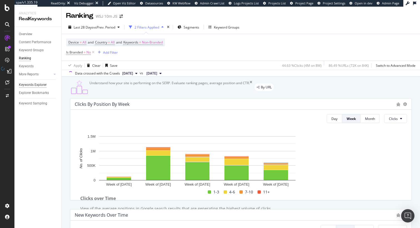
click at [30, 85] on div "Keywords Explorer" at bounding box center [33, 85] width 28 height 6
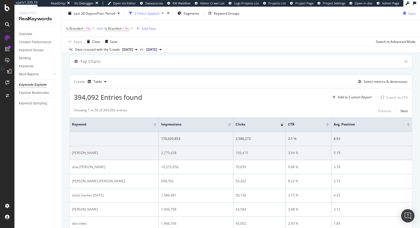
scroll to position [37, 0]
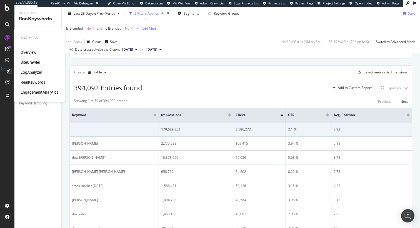
click at [45, 95] on div "EngagementAnalytics" at bounding box center [40, 93] width 38 height 6
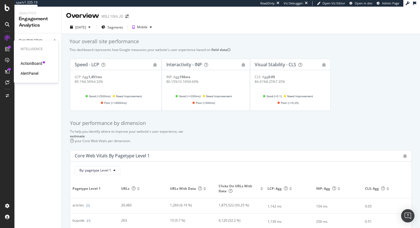
click at [39, 63] on div "ActionBoard" at bounding box center [32, 64] width 22 height 6
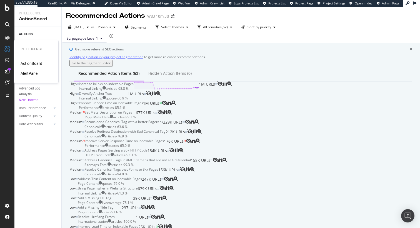
click at [33, 65] on div "ActionBoard" at bounding box center [32, 64] width 22 height 6
click at [184, 28] on div "Select Themes" at bounding box center [172, 27] width 23 height 3
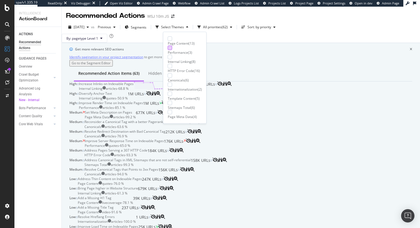
click at [168, 47] on div at bounding box center [170, 48] width 4 height 4
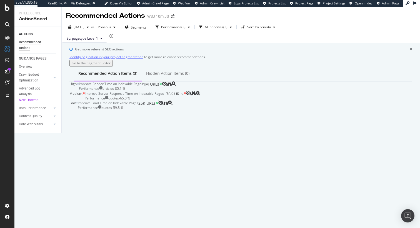
click at [264, 60] on div "Identify pagination in your project segmentation to get more relevant recommend…" at bounding box center [240, 57] width 343 height 6
click at [227, 29] on div "All priorities ( 3 )" at bounding box center [216, 27] width 23 height 3
click at [172, 27] on div "Performance" at bounding box center [171, 27] width 20 height 3
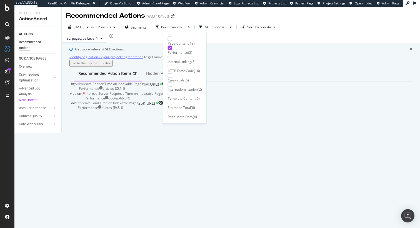
click at [170, 49] on icon at bounding box center [170, 48] width 2 height 3
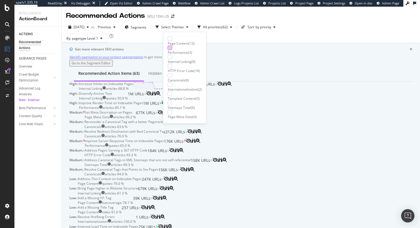
click at [280, 82] on div "Recommended Action Items (63) Hidden Action Items (0)" at bounding box center [240, 74] width 343 height 15
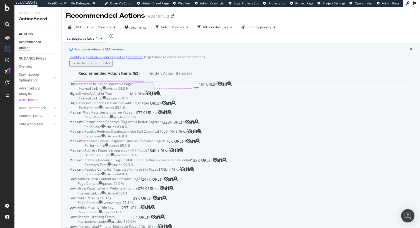
click at [409, 51] on icon "close banner" at bounding box center [410, 49] width 2 height 3
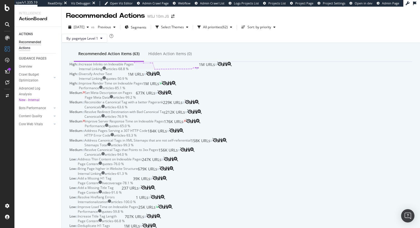
scroll to position [25, 0]
click at [193, 64] on div "Increase Inlinks on Indexable Pages Internal Linking articles - 68.8 % 1M URLs" at bounding box center [148, 66] width 138 height 9
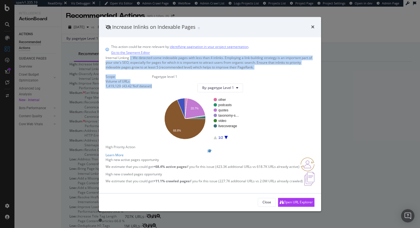
drag, startPoint x: 137, startPoint y: 54, endPoint x: 272, endPoint y: 65, distance: 135.4
click at [272, 65] on div "This action could be more relevant by identifying pagination in your project se…" at bounding box center [210, 115] width 222 height 156
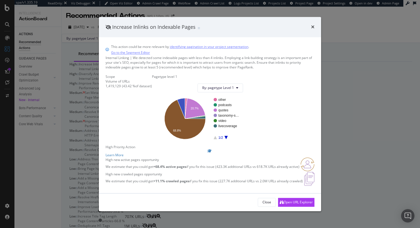
click at [134, 165] on p "We estimate that you could get +68.4% active pages if you fix this issue (423.3…" at bounding box center [202, 167] width 194 height 5
click at [313, 25] on icon "times" at bounding box center [312, 27] width 3 height 4
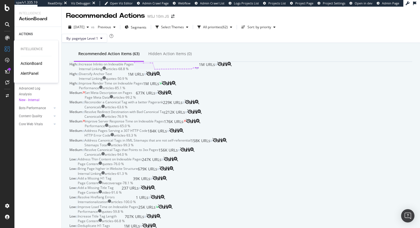
click at [37, 74] on div "AlertPanel" at bounding box center [30, 74] width 18 height 6
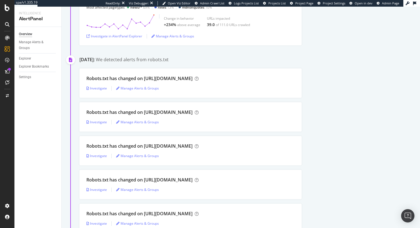
scroll to position [11, 0]
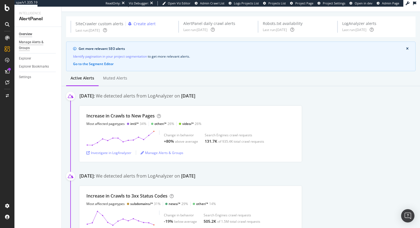
click at [25, 44] on div "Manage Alerts & Groups" at bounding box center [35, 45] width 33 height 12
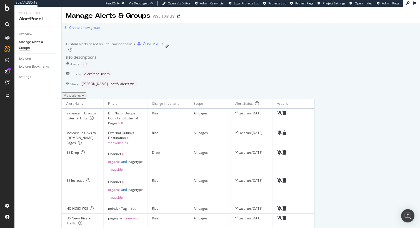
click at [84, 98] on div "View alerts" at bounding box center [74, 95] width 20 height 5
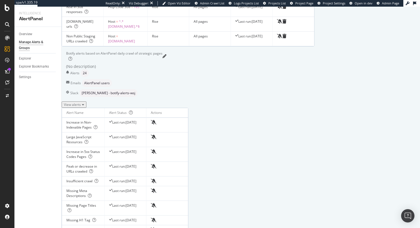
scroll to position [242, 0]
click at [84, 106] on div "View alerts" at bounding box center [74, 103] width 20 height 5
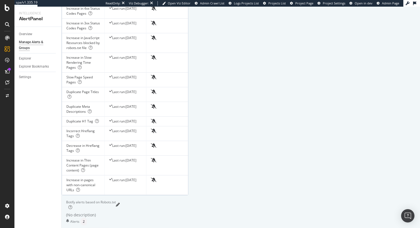
scroll to position [540, 0]
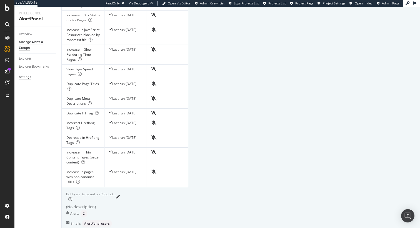
click at [31, 76] on div "Settings" at bounding box center [25, 77] width 12 height 6
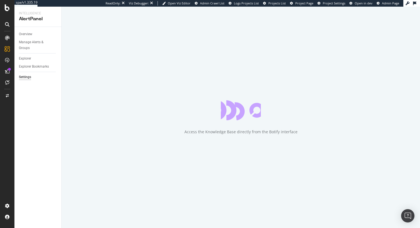
select select "04"
select select "30"
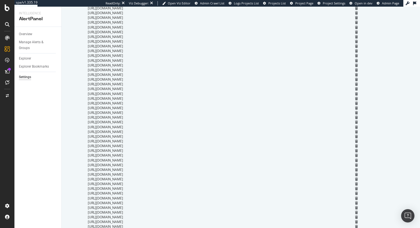
scroll to position [384, 0]
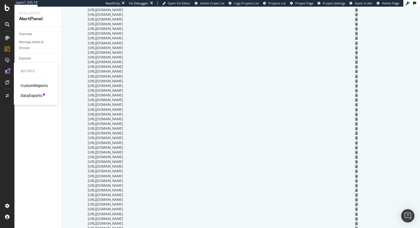
click at [33, 88] on div "CustomReports" at bounding box center [34, 86] width 27 height 6
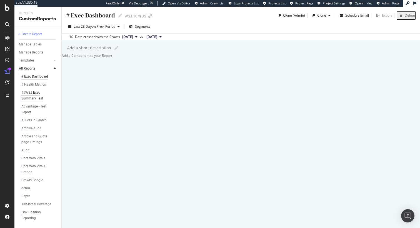
click at [42, 99] on div "##WSJ Exec Summary Test" at bounding box center [37, 96] width 32 height 12
click at [37, 145] on div "Article and Quote page Timings" at bounding box center [37, 140] width 32 height 12
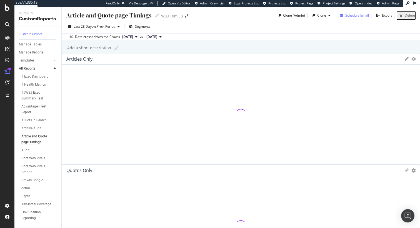
click at [347, 15] on div "Schedule Email" at bounding box center [357, 15] width 24 height 5
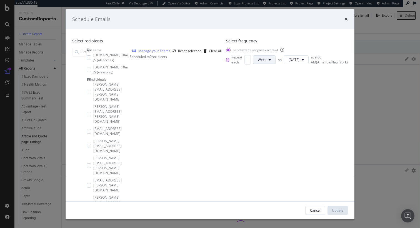
click at [258, 62] on span "Week" at bounding box center [262, 59] width 9 height 5
click at [313, 208] on div "Cancel" at bounding box center [315, 210] width 11 height 5
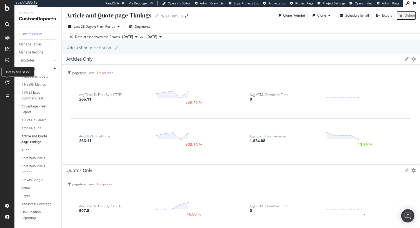
click at [8, 81] on icon at bounding box center [7, 82] width 4 height 4
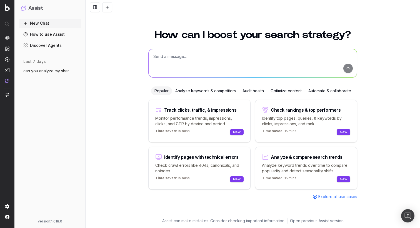
click at [228, 64] on textarea at bounding box center [253, 63] width 208 height 28
click at [47, 35] on link "How to use Assist" at bounding box center [50, 34] width 62 height 9
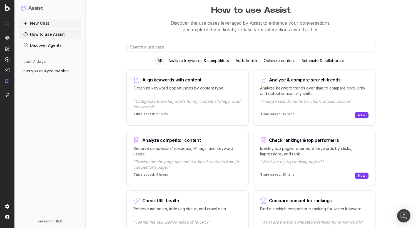
scroll to position [17, 0]
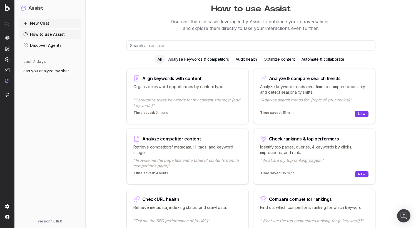
click at [217, 21] on p "Discover the use cases leveraged by Assist to enhance your conversations, and e…" at bounding box center [251, 24] width 330 height 13
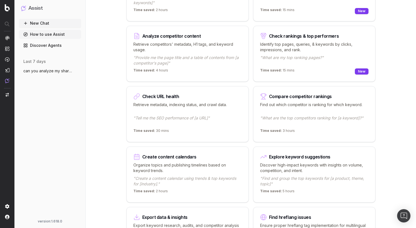
scroll to position [122, 0]
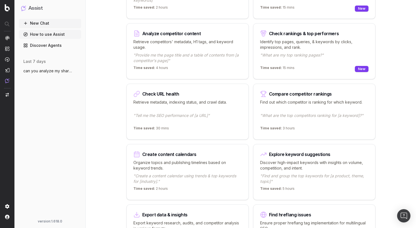
click at [309, 118] on p ""What are the top competitors ranking for [a keyword]?"" at bounding box center [314, 118] width 108 height 11
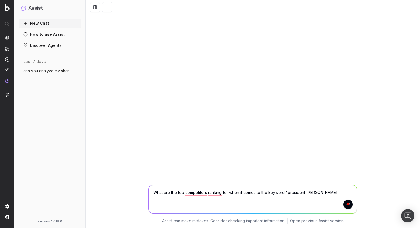
type textarea "What are the top competitors ranking for when it comes to the keyword "presiden…"
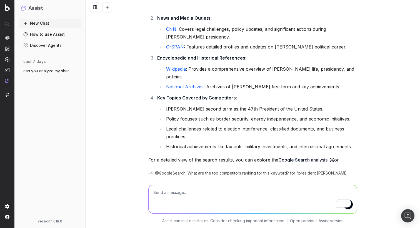
scroll to position [114, 0]
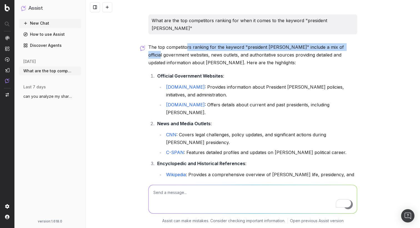
drag, startPoint x: 184, startPoint y: 40, endPoint x: 343, endPoint y: 41, distance: 159.6
click at [343, 43] on p "The top competitors ranking for the keyword "president trump" include a mix of …" at bounding box center [252, 54] width 209 height 23
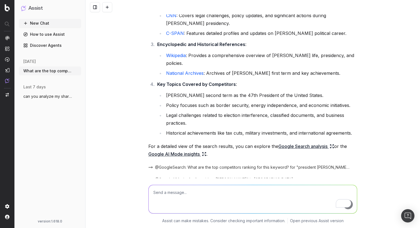
scroll to position [132, 0]
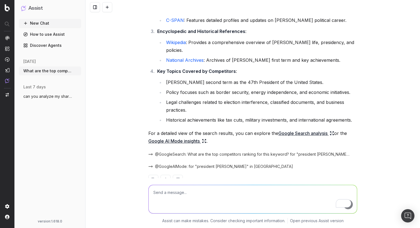
click at [169, 137] on link "Google AI Mode insights" at bounding box center [177, 141] width 58 height 8
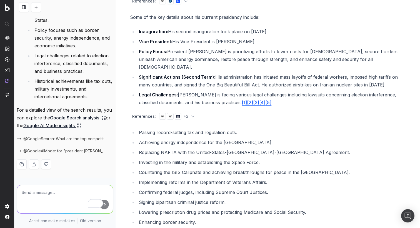
scroll to position [0, 0]
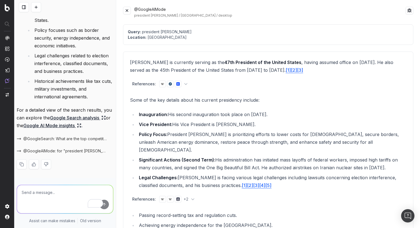
click at [129, 12] on button at bounding box center [127, 11] width 8 height 8
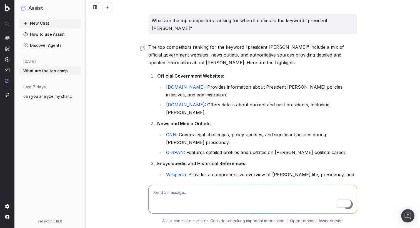
click at [48, 43] on link "Discover Agents" at bounding box center [50, 45] width 62 height 9
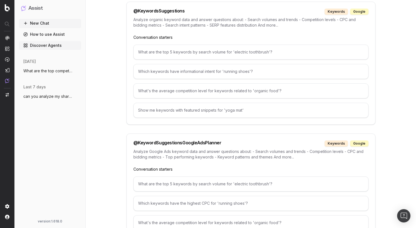
scroll to position [1755, 0]
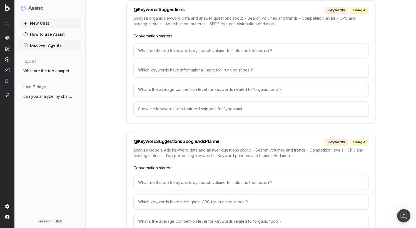
click at [159, 7] on div "@ KeywordsSuggestions" at bounding box center [158, 10] width 51 height 6
click at [180, 139] on div "@ KeywordSuggestionsGoogleAdsPlanner" at bounding box center [177, 142] width 88 height 6
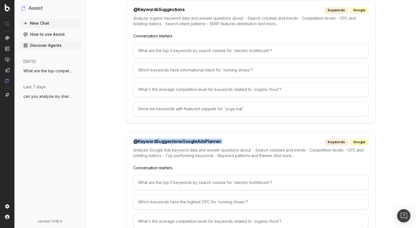
click at [180, 139] on div "@ KeywordSuggestionsGoogleAdsPlanner" at bounding box center [177, 142] width 88 height 6
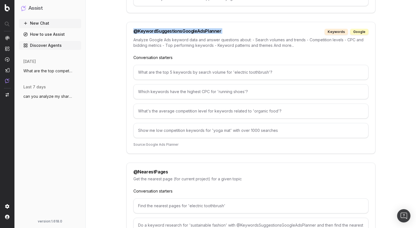
scroll to position [1864, 0]
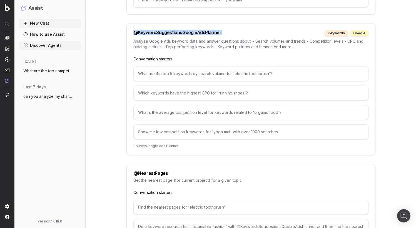
click at [193, 30] on div "@ KeywordSuggestionsGoogleAdsPlanner" at bounding box center [177, 33] width 88 height 6
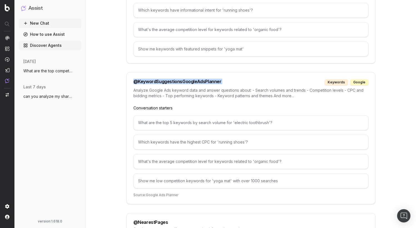
scroll to position [1814, 0]
click at [167, 194] on p "Source: Google Ads Planner" at bounding box center [250, 196] width 235 height 4
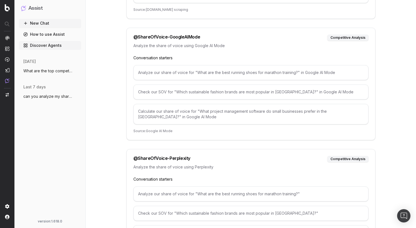
scroll to position [2620, 0]
click at [178, 35] on div "@ ShareOfVoice-GoogleAIMode" at bounding box center [166, 38] width 67 height 6
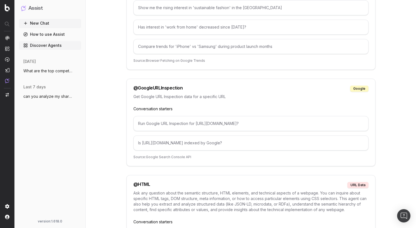
scroll to position [871, 0]
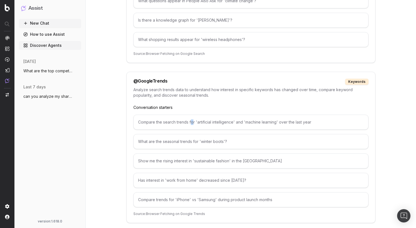
click at [191, 123] on div "Compare the search trends for 'artificial intelligence' and 'machine learning' …" at bounding box center [250, 122] width 235 height 15
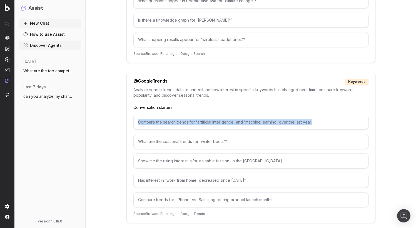
click at [191, 123] on div "Compare the search trends for 'artificial intelligence' and 'machine learning' …" at bounding box center [250, 122] width 235 height 15
copy div "Compare the search trends for 'artificial intelligence' and 'machine learning' …"
click at [51, 21] on button "New Chat" at bounding box center [50, 23] width 62 height 9
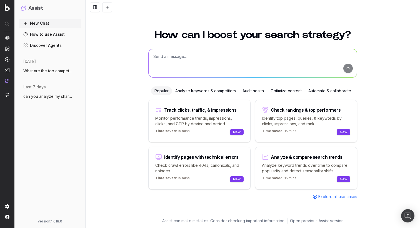
click at [198, 66] on textarea at bounding box center [253, 63] width 208 height 28
paste textarea "Compare the search trends for 'artificial intelligence' and 'machine learning' …"
type textarea "Compare the search trends for 'artificial intelligence' and 'machine learning' …"
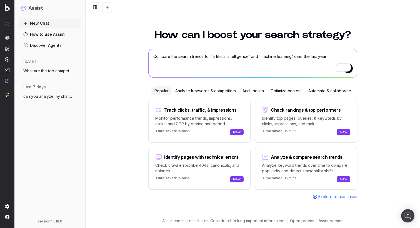
click at [330, 54] on textarea "Compare the search trends for 'artificial intelligence' and 'machine learning' …" at bounding box center [253, 63] width 208 height 28
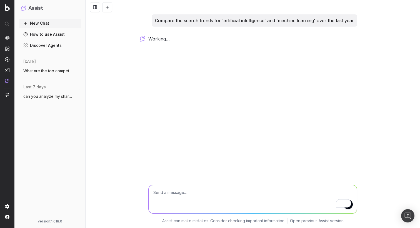
click at [288, 21] on p "Compare the search trends for 'artificial intelligence' and 'machine learning' …" at bounding box center [254, 21] width 199 height 8
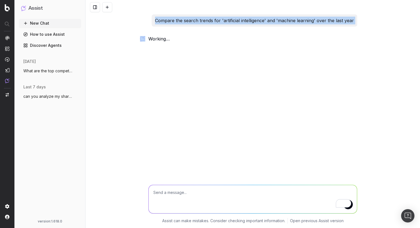
click at [288, 21] on p "Compare the search trends for 'artificial intelligence' and 'machine learning' …" at bounding box center [254, 21] width 199 height 8
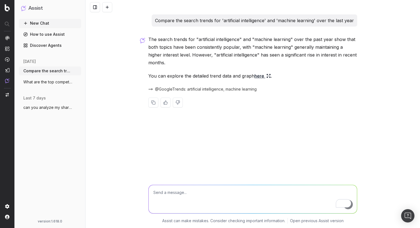
click at [256, 77] on link "here" at bounding box center [262, 76] width 16 height 8
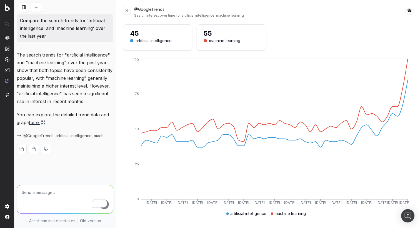
click at [128, 12] on button at bounding box center [127, 11] width 8 height 8
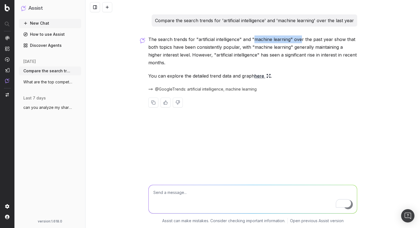
drag, startPoint x: 252, startPoint y: 40, endPoint x: 299, endPoint y: 39, distance: 46.9
click at [299, 39] on p "The search trends for "artificial intelligence" and "machine learning" over the…" at bounding box center [252, 51] width 209 height 31
click at [231, 184] on div at bounding box center [252, 198] width 213 height 40
click at [229, 192] on textarea "To enrich screen reader interactions, please activate Accessibility in Grammarl…" at bounding box center [253, 199] width 208 height 28
type textarea "Do we have any articles on artificial intelligence"
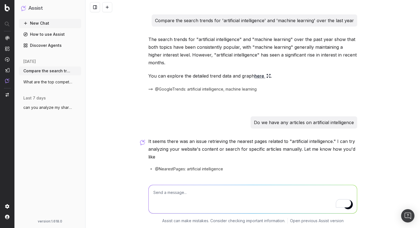
scroll to position [17, 0]
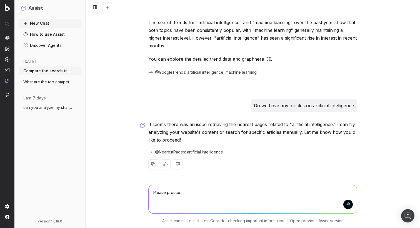
type textarea "Please procced"
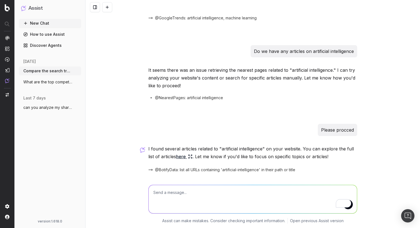
scroll to position [90, 0]
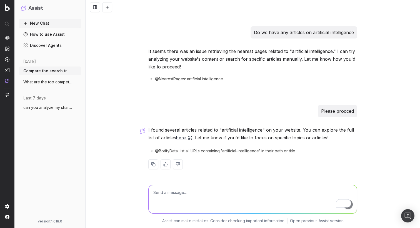
click at [182, 139] on link "here" at bounding box center [184, 138] width 16 height 8
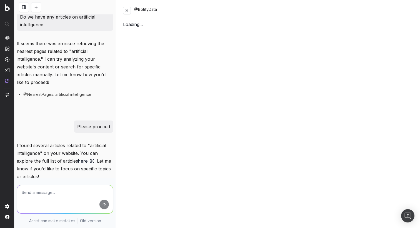
scroll to position [145, 0]
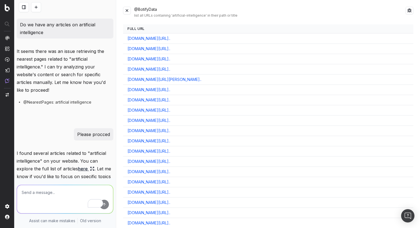
click at [128, 10] on button at bounding box center [127, 11] width 8 height 8
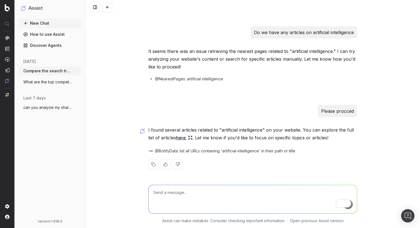
click at [225, 198] on textarea "To enrich screen reader interactions, please activate Accessibility in Grammarl…" at bounding box center [253, 199] width 208 height 28
type textarea "Can you help pull impressions and inlinks for those URLs?"
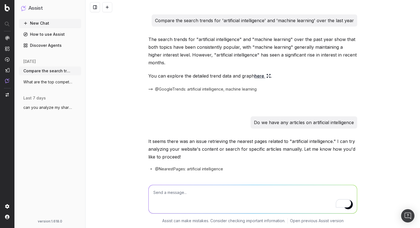
scroll to position [119, 0]
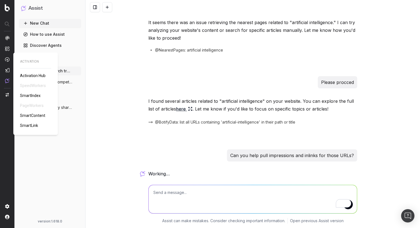
click at [36, 115] on span "SmartContent" at bounding box center [32, 116] width 25 height 4
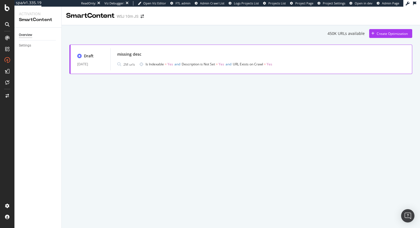
click at [162, 63] on span "Is Indexable" at bounding box center [154, 64] width 18 height 5
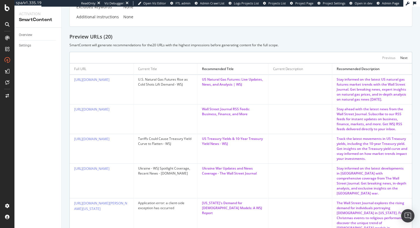
scroll to position [108, 0]
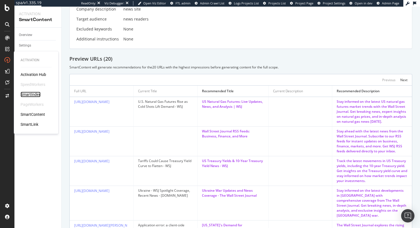
click at [27, 94] on div "SmartIndex" at bounding box center [31, 95] width 20 height 6
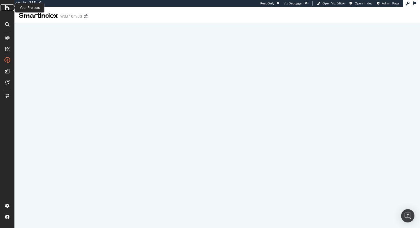
click at [9, 9] on icon at bounding box center [7, 7] width 5 height 7
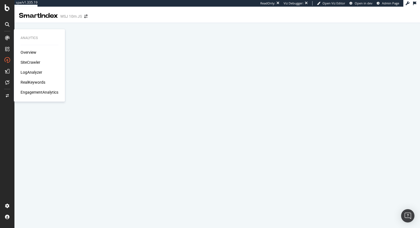
click at [26, 54] on div "Overview" at bounding box center [29, 53] width 16 height 6
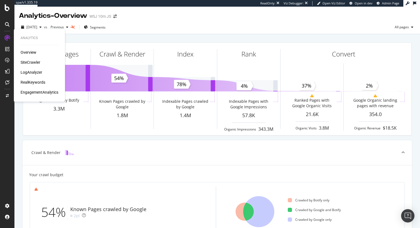
click at [32, 61] on div "SiteCrawler" at bounding box center [31, 63] width 20 height 6
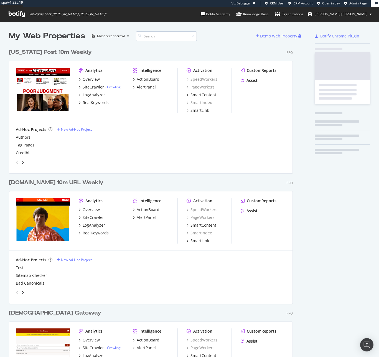
scroll to position [1732, 285]
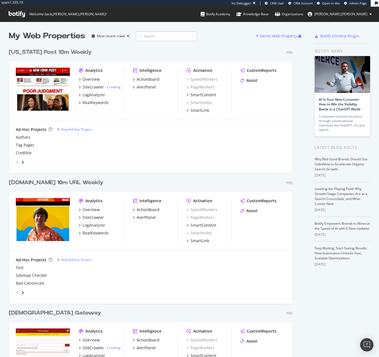
click at [154, 37] on input at bounding box center [166, 36] width 61 height 10
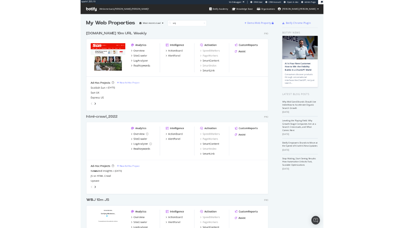
scroll to position [223, 285]
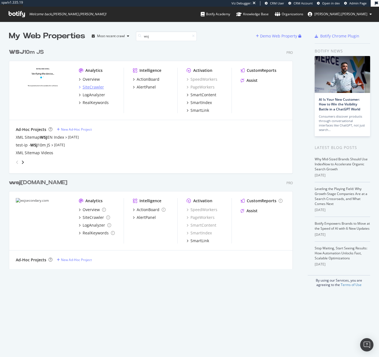
type input "wsj"
click at [97, 86] on div "SiteCrawler" at bounding box center [93, 87] width 21 height 6
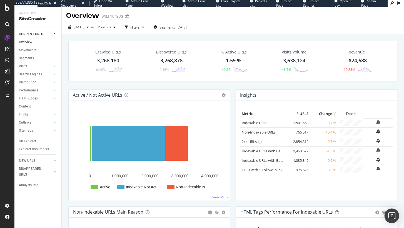
click at [379, 217] on img "Open Intercom Messenger" at bounding box center [391, 216] width 7 height 7
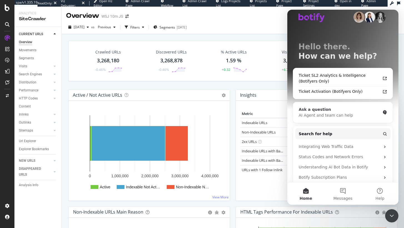
scroll to position [9, 0]
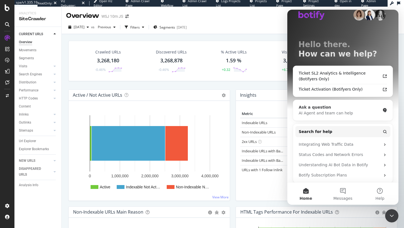
click at [345, 110] on div "AI Agent and team can help" at bounding box center [339, 113] width 82 height 6
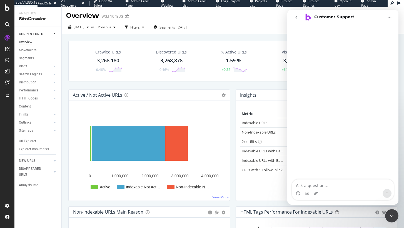
click at [294, 18] on icon "go back" at bounding box center [296, 17] width 4 height 4
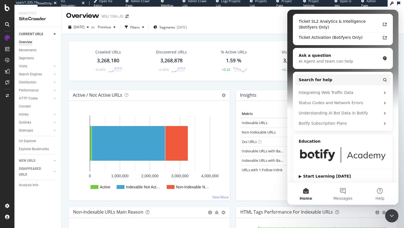
scroll to position [62, 0]
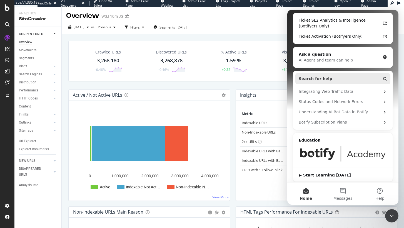
click at [332, 76] on button "Search for help" at bounding box center [342, 78] width 95 height 11
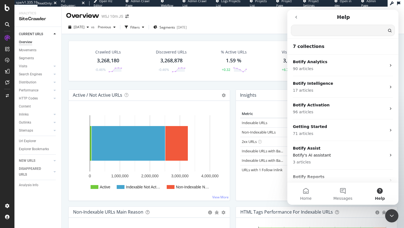
scroll to position [0, 0]
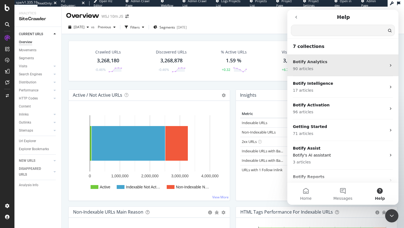
click at [327, 64] on p "Botify Analytics" at bounding box center [339, 62] width 93 height 6
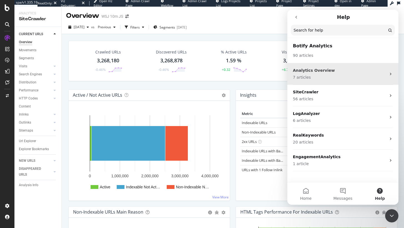
click at [326, 71] on p "Analytics Overview" at bounding box center [339, 71] width 93 height 6
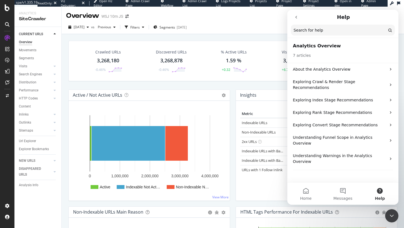
click at [326, 71] on p "About the Analytics Overview" at bounding box center [339, 70] width 93 height 6
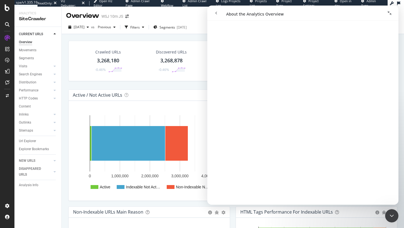
scroll to position [1045, 0]
click at [218, 13] on icon "go back" at bounding box center [216, 13] width 4 height 4
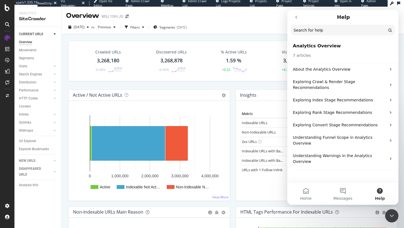
click at [296, 17] on icon "go back" at bounding box center [296, 17] width 4 height 4
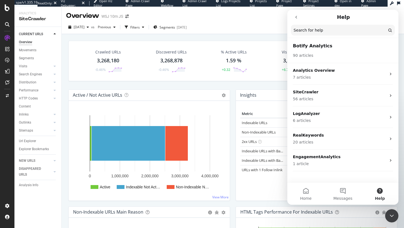
click at [296, 16] on icon "go back" at bounding box center [296, 17] width 2 height 3
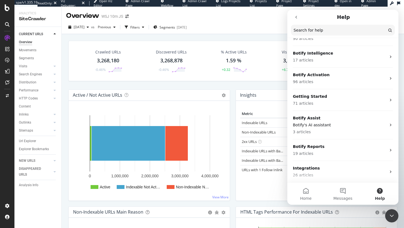
click at [299, 15] on button "go back" at bounding box center [296, 17] width 11 height 11
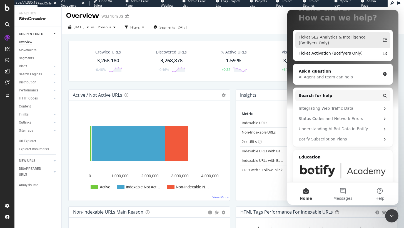
scroll to position [64, 0]
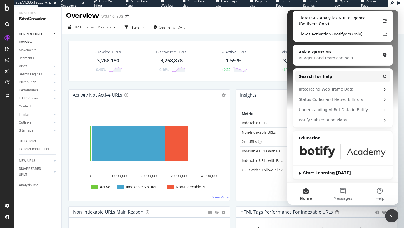
click at [379, 220] on div "Close Intercom Messenger" at bounding box center [391, 216] width 13 height 13
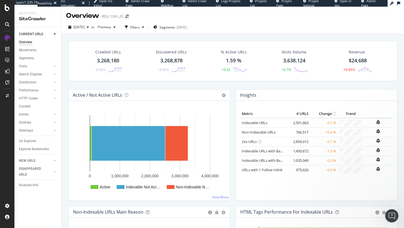
scroll to position [0, 0]
